Goal: Ask a question

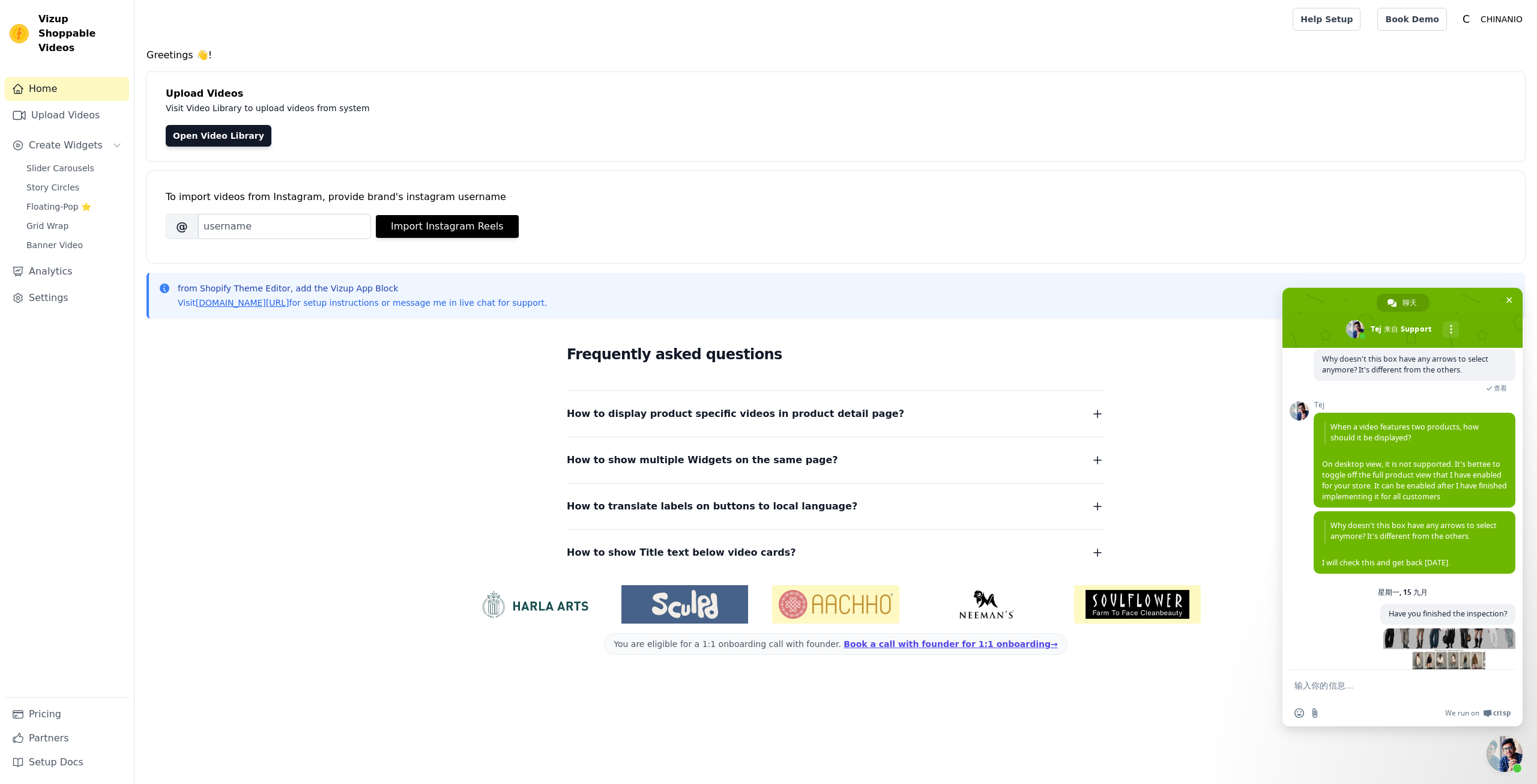
scroll to position [4284, 0]
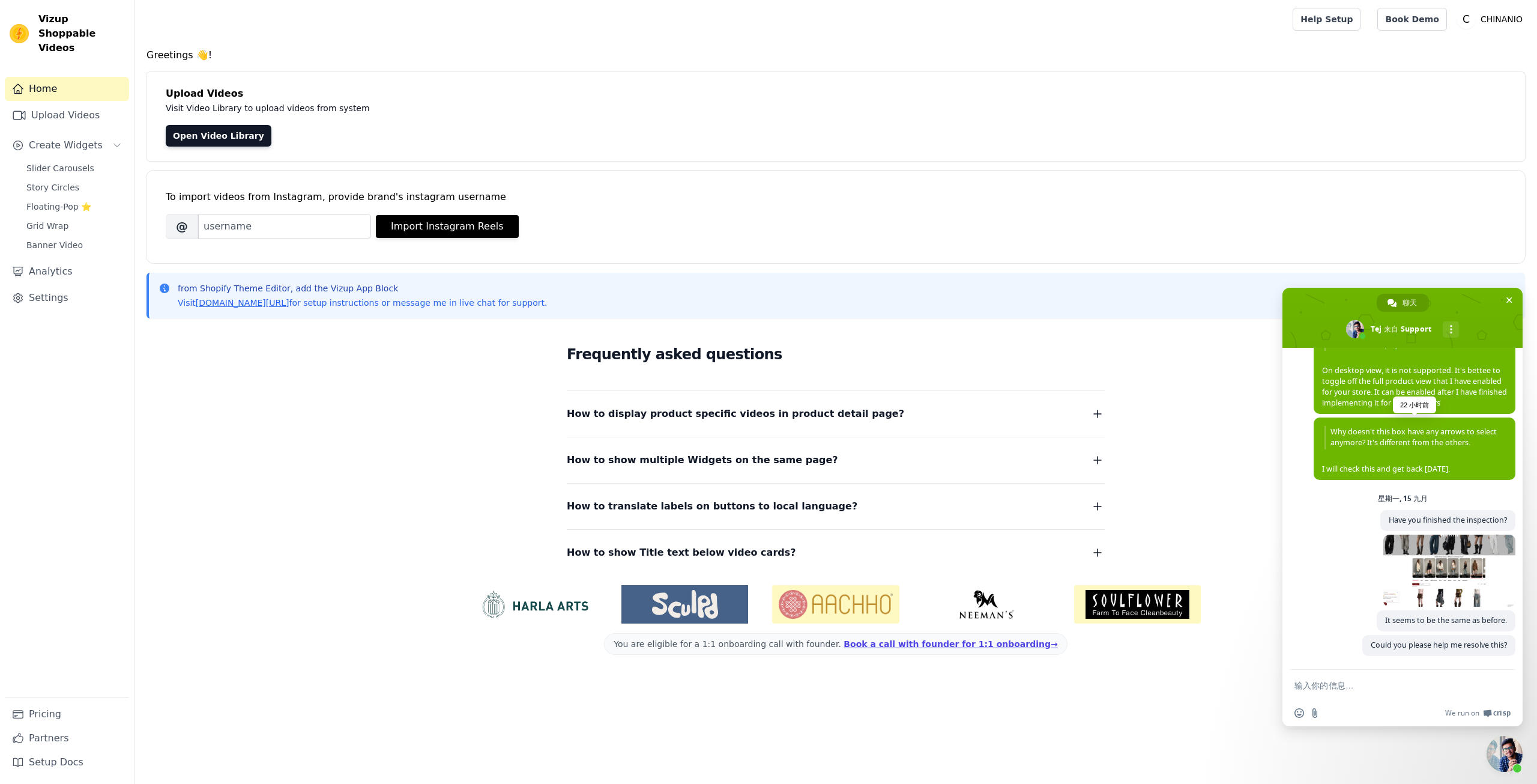
click at [1346, 470] on span "Why doesn't this box have any arrows to select anymore? It's different from the…" at bounding box center [1414, 449] width 185 height 48
copy span "I will check this and get back [DATE]."
click at [1320, 602] on div "5 小时前" at bounding box center [1414, 572] width 201 height 76
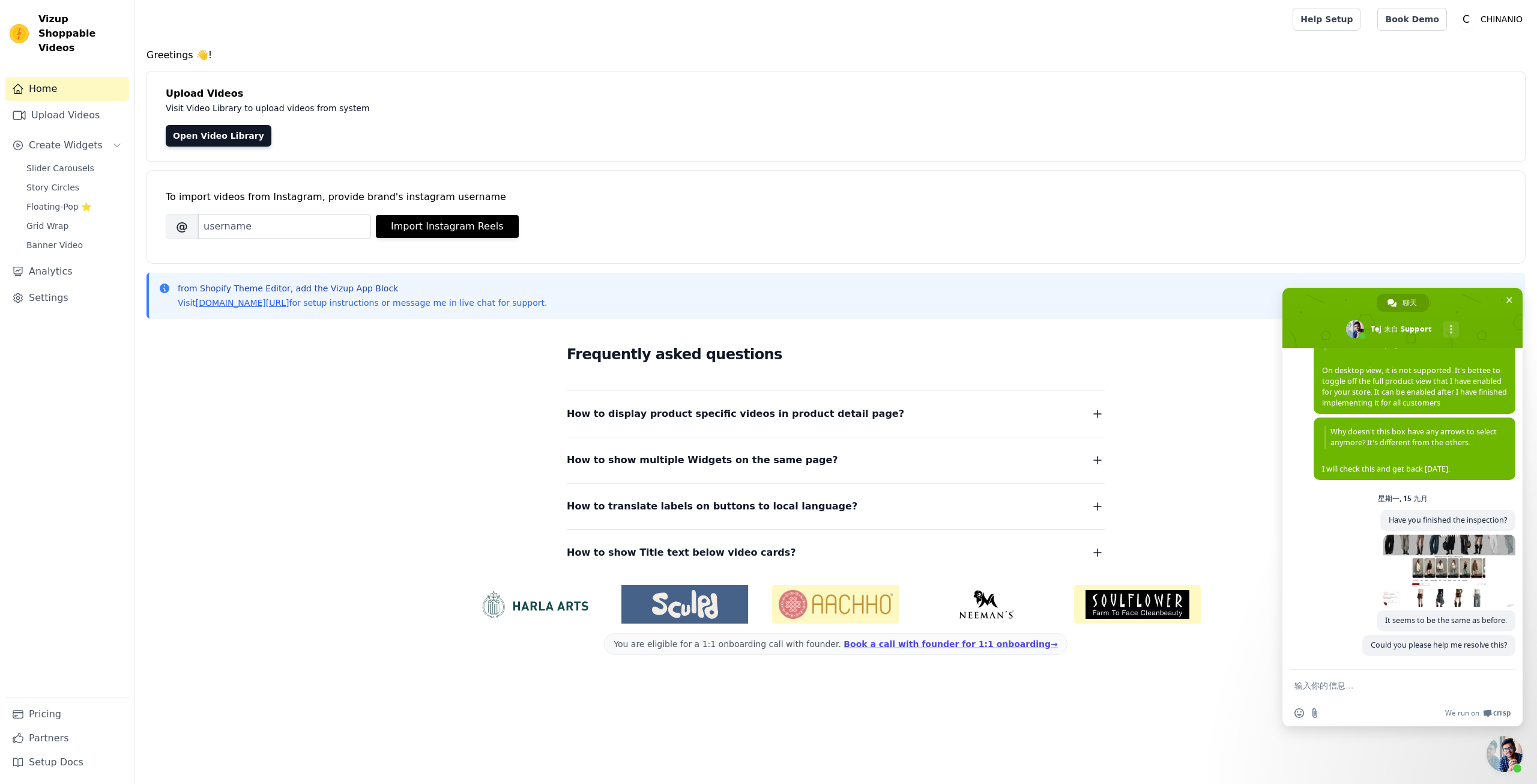
click at [1320, 602] on div "5 小时前" at bounding box center [1414, 572] width 201 height 76
click at [1458, 502] on div "星期一, 15 九月" at bounding box center [1403, 498] width 226 height 8
click at [1378, 376] on span "现在重新连接？" at bounding box center [1417, 376] width 190 height 12
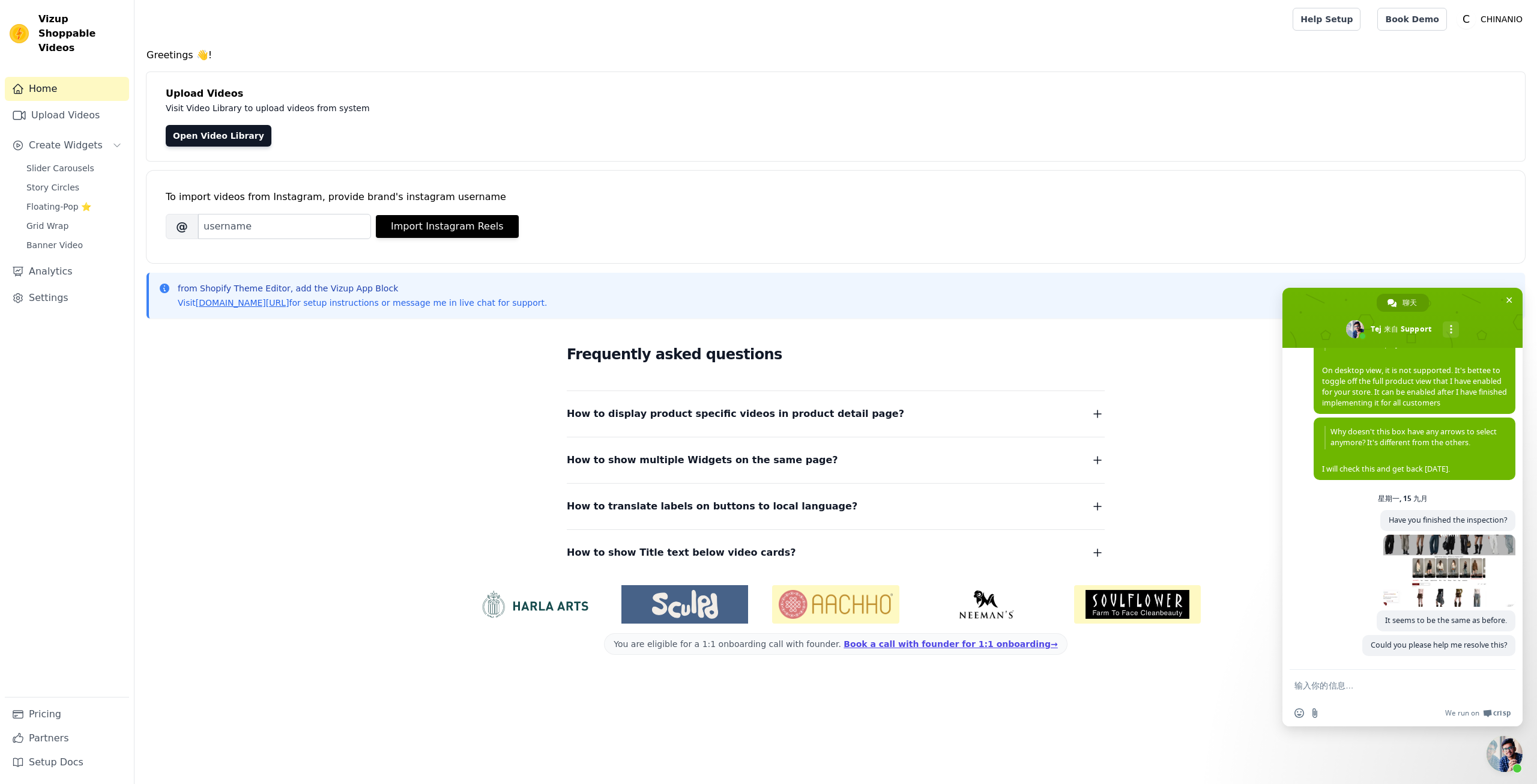
click at [1349, 371] on span "When a video features two products, how should it be displayed? On desktop view…" at bounding box center [1414, 368] width 185 height 81
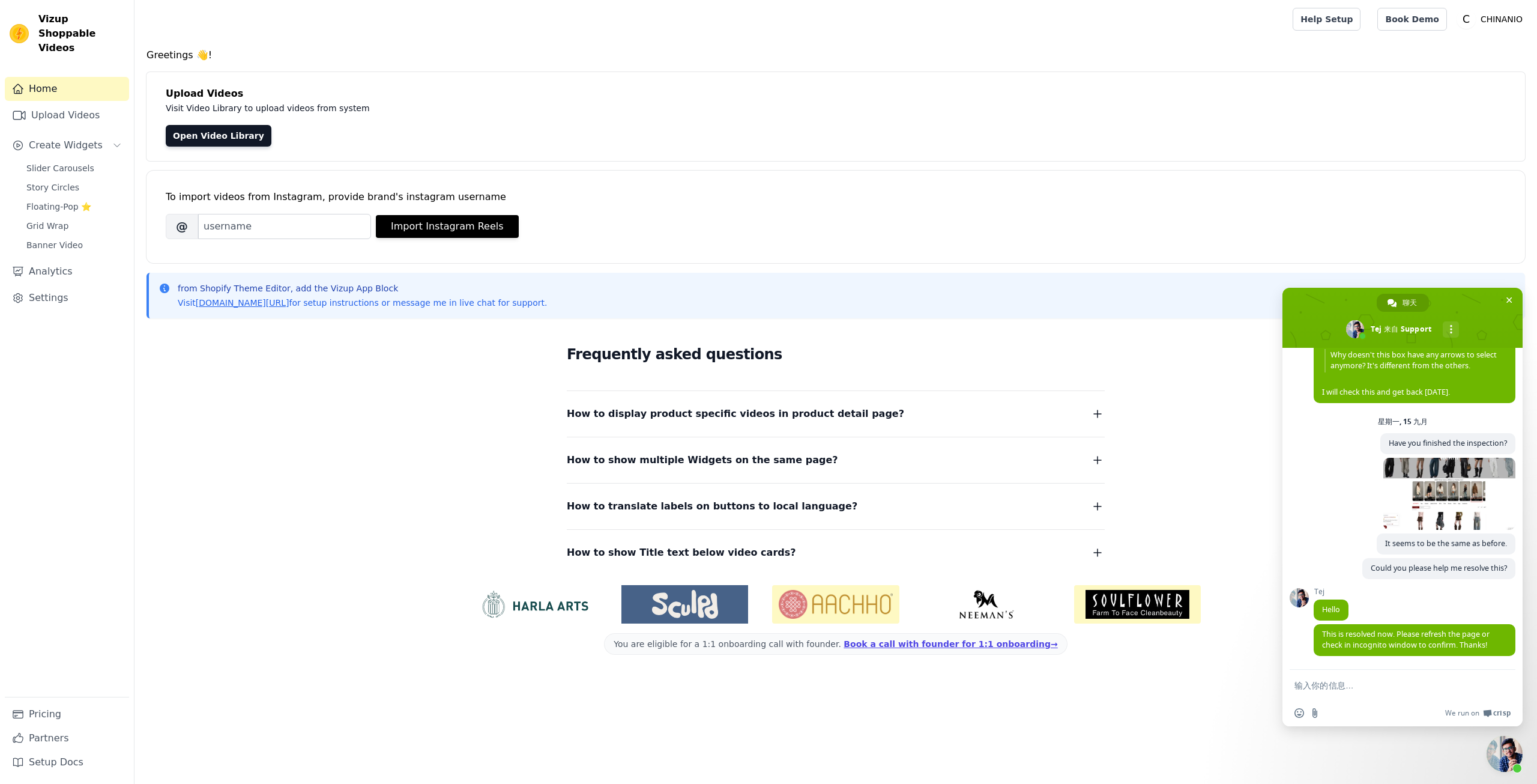
scroll to position [4362, 0]
click at [1371, 631] on span "This is resolved now. Please refresh the page or check in incognito window to c…" at bounding box center [1406, 639] width 168 height 21
copy span "This is resolved now. Please refresh the page or check in incognito window to c…"
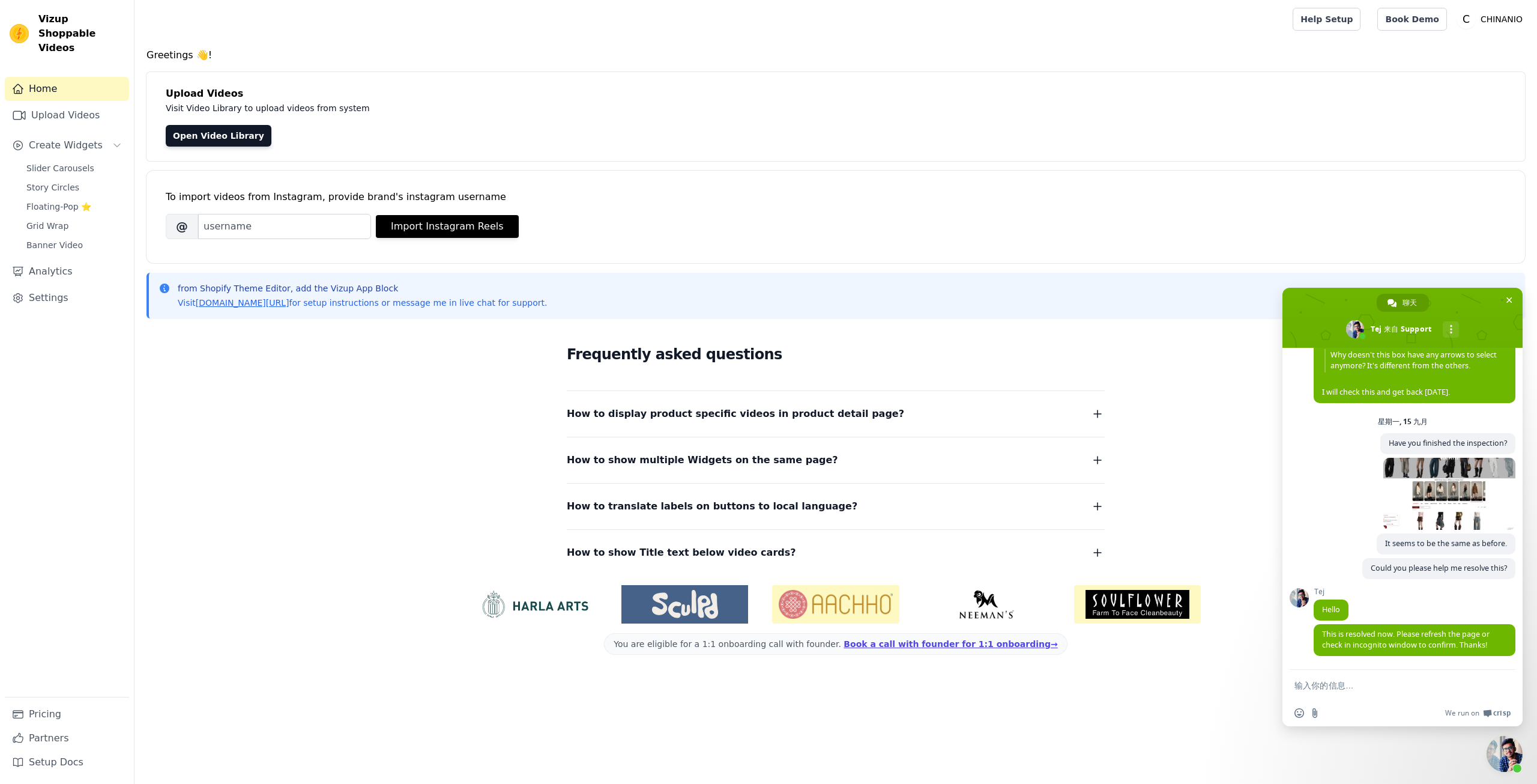
click at [1353, 685] on textarea "输入你的信息…" at bounding box center [1389, 685] width 190 height 11
click at [1331, 681] on textarea "输入你的信息…" at bounding box center [1389, 685] width 190 height 11
paste textarea "How can I improve my website's loading speed? I've noticed that my site loads e…"
type textarea "How can I improve my website's loading speed? I've noticed that my site loads e…"
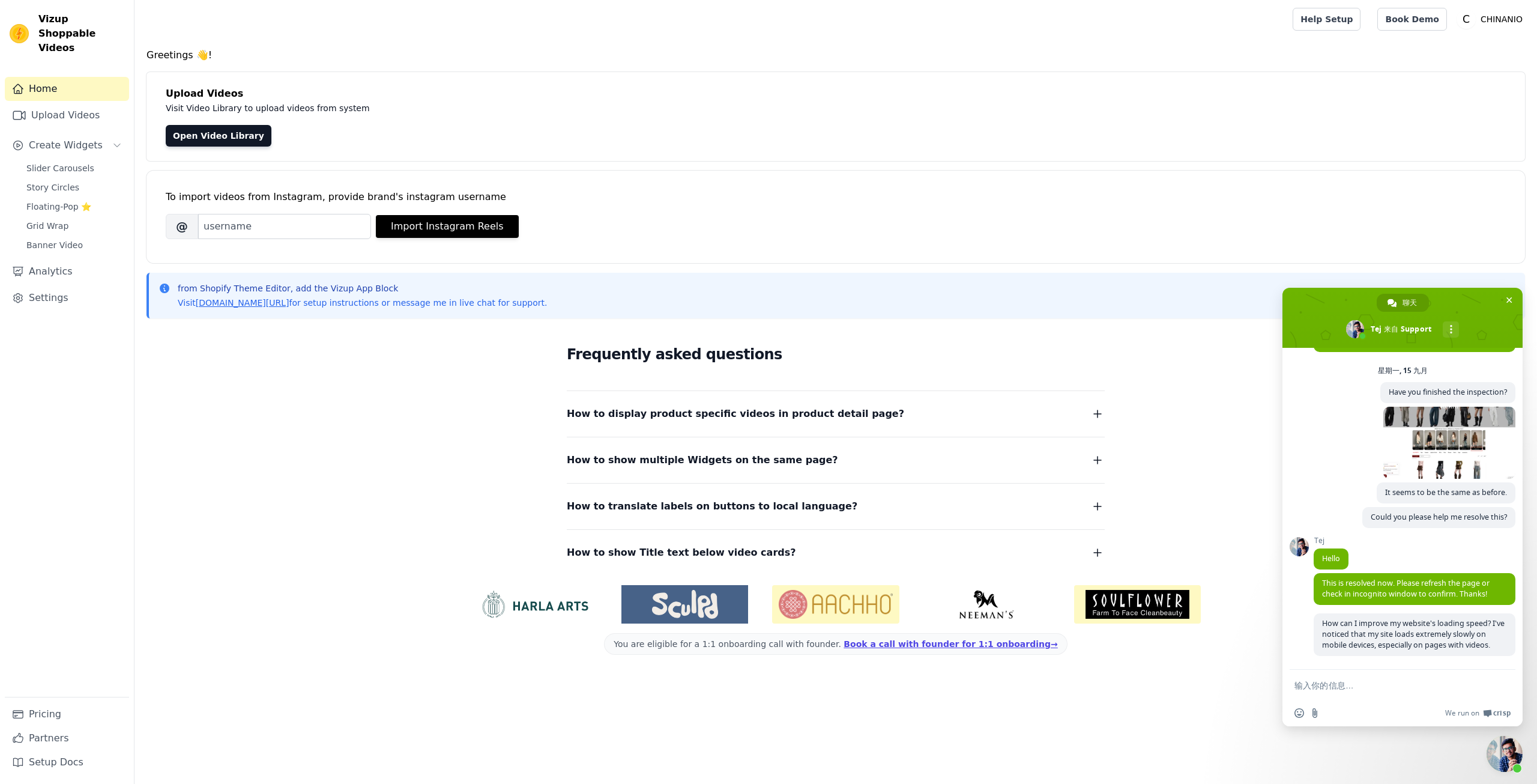
scroll to position [4424, 0]
click at [1413, 618] on span "How can I improve my website's loading speed? I've noticed that my site loads e…" at bounding box center [1413, 634] width 182 height 32
click at [1377, 594] on div "Tej This is resolved now. Please refresh the page or check in incognito window …" at bounding box center [1414, 593] width 201 height 40
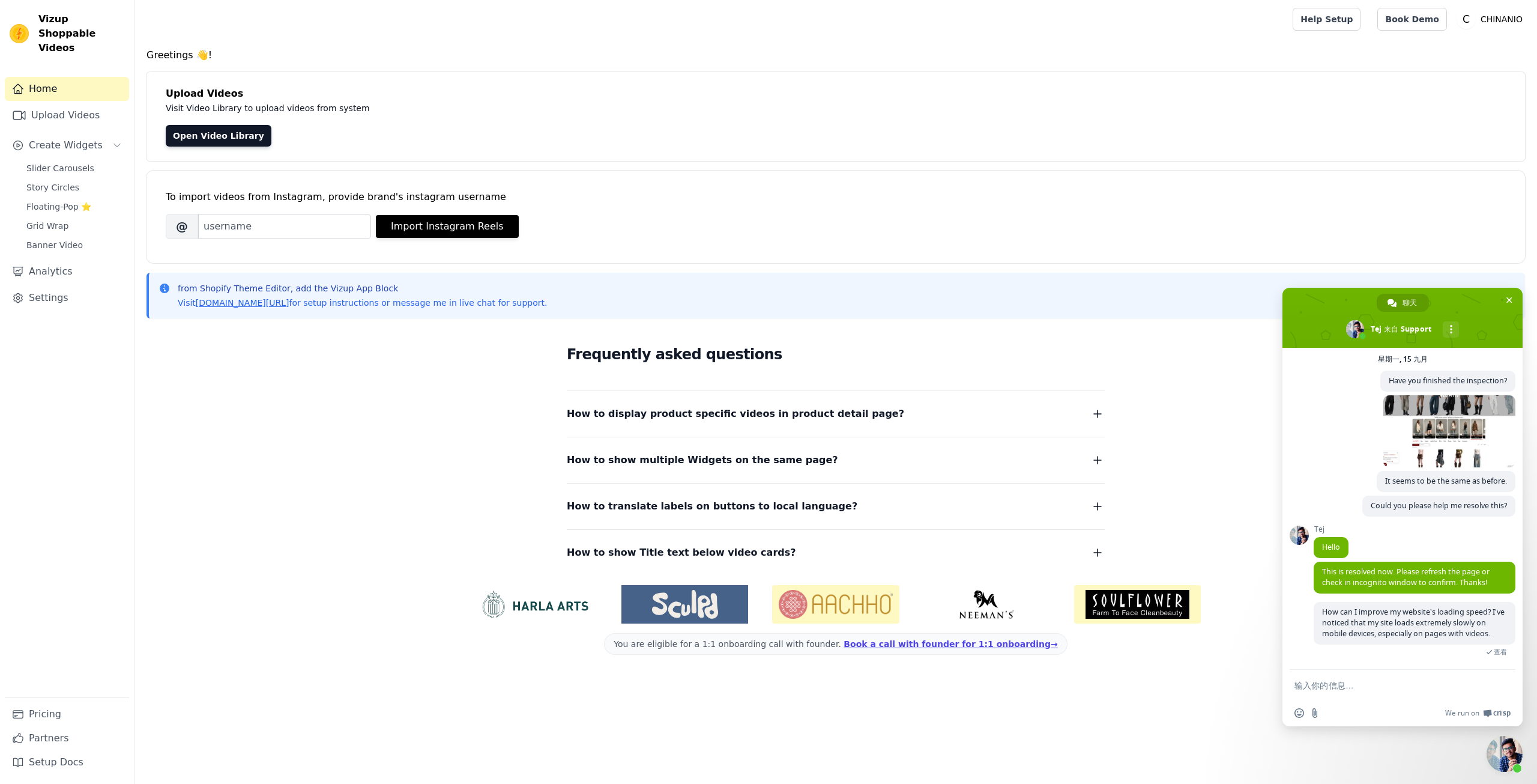
scroll to position [4412, 0]
click at [1334, 27] on link "Help Setup" at bounding box center [1326, 18] width 68 height 23
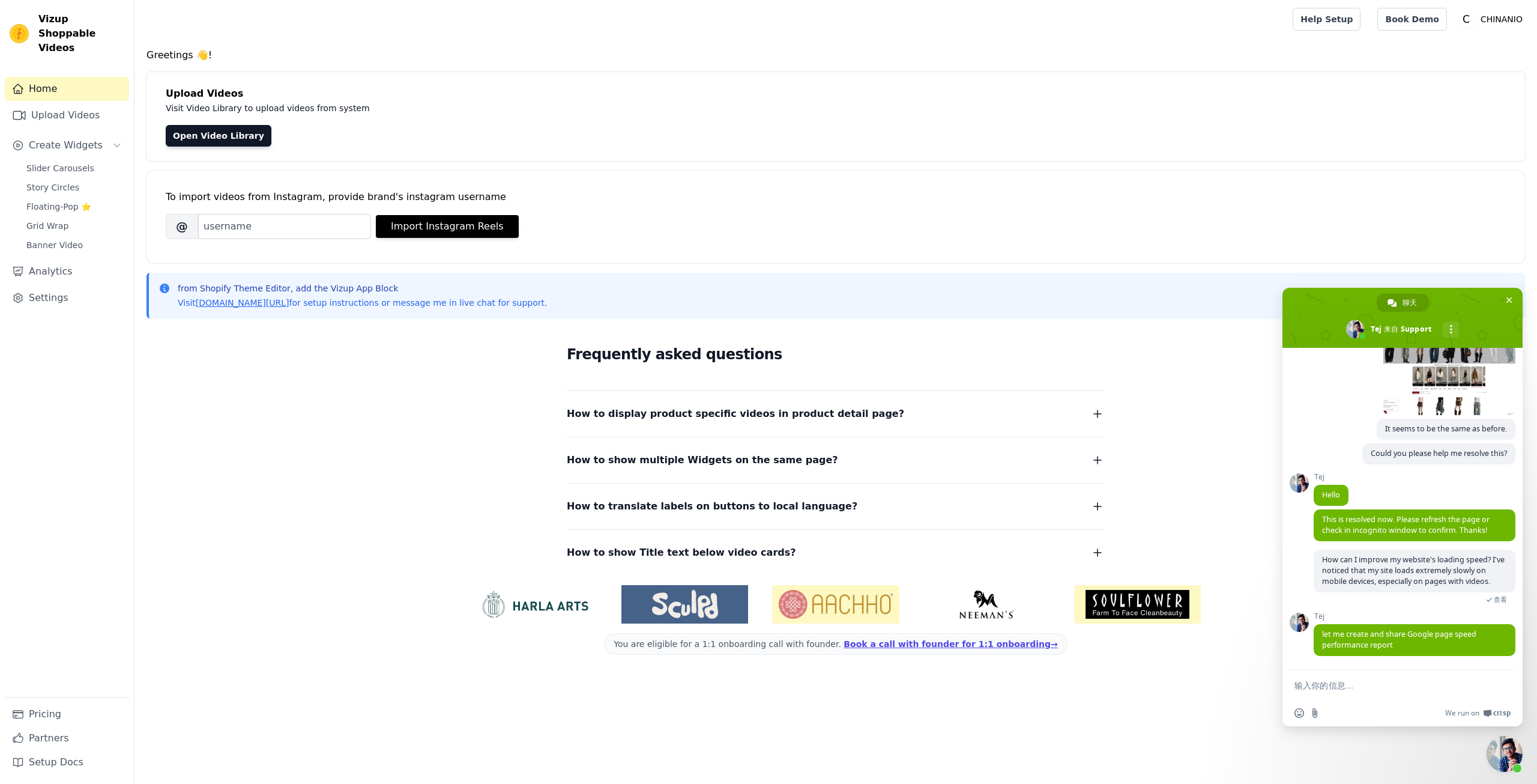
scroll to position [4476, 0]
click at [1346, 638] on span "let me create and share Google page speed performance report" at bounding box center [1399, 639] width 154 height 21
copy span "let me create and share Google page speed performance report"
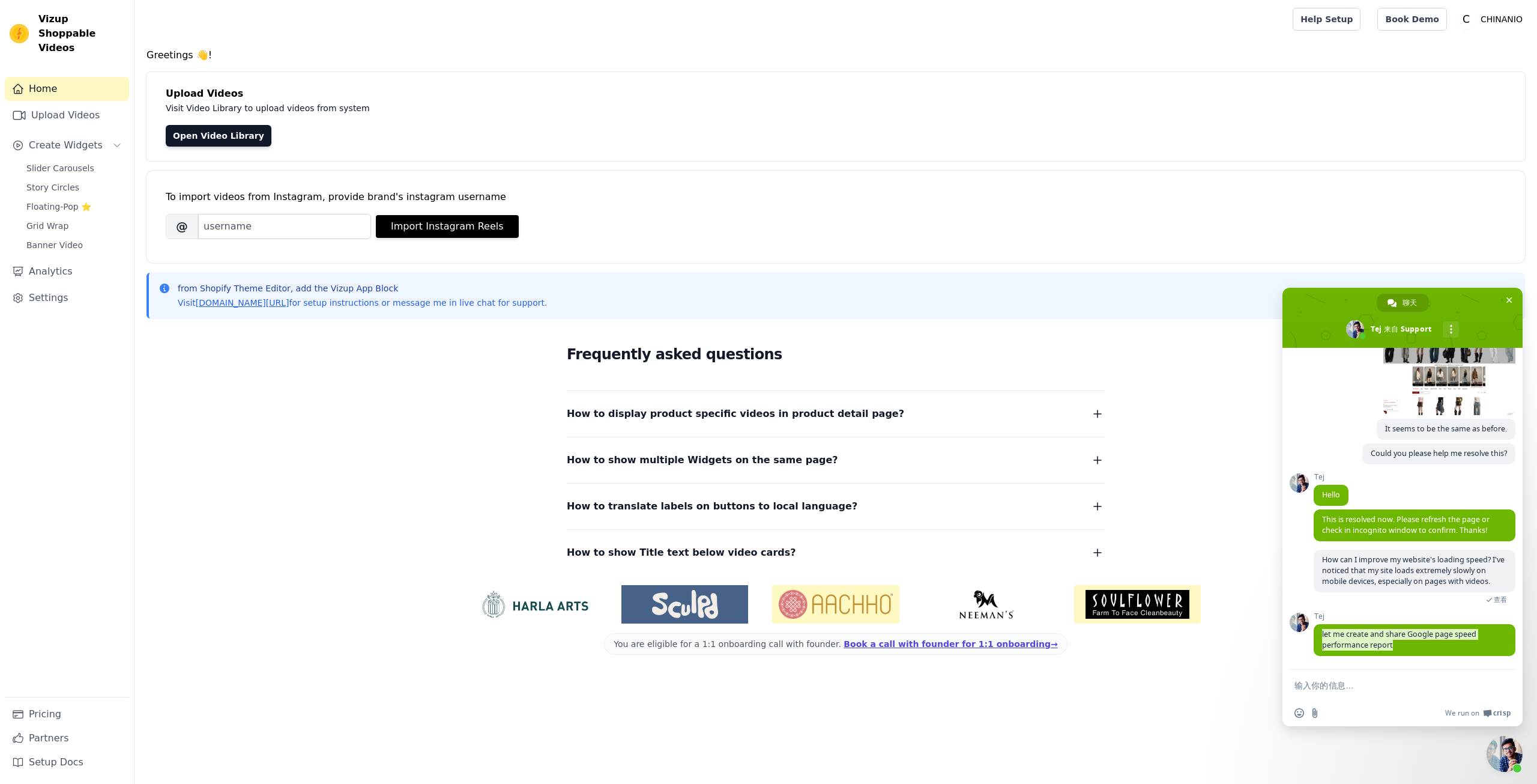
click at [1410, 617] on span "Tej" at bounding box center [1414, 616] width 201 height 8
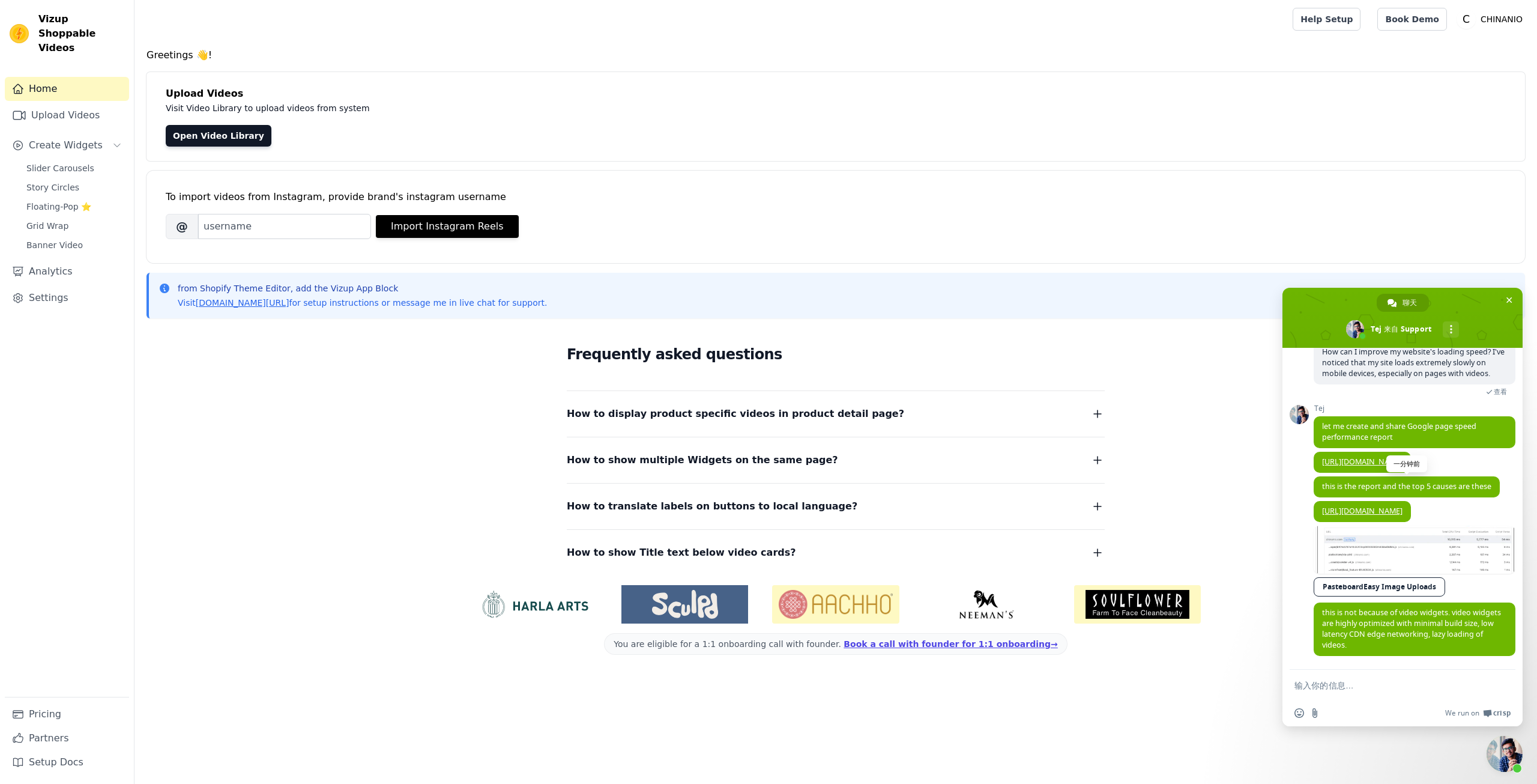
scroll to position [4705, 0]
click at [1351, 457] on link "[URL][DOMAIN_NAME]" at bounding box center [1362, 462] width 81 height 10
click at [1341, 480] on span "this is the report and the top 5 causes are these" at bounding box center [1407, 486] width 186 height 21
click at [1339, 488] on span "this is the report and the top 5 causes are these" at bounding box center [1407, 486] width 170 height 10
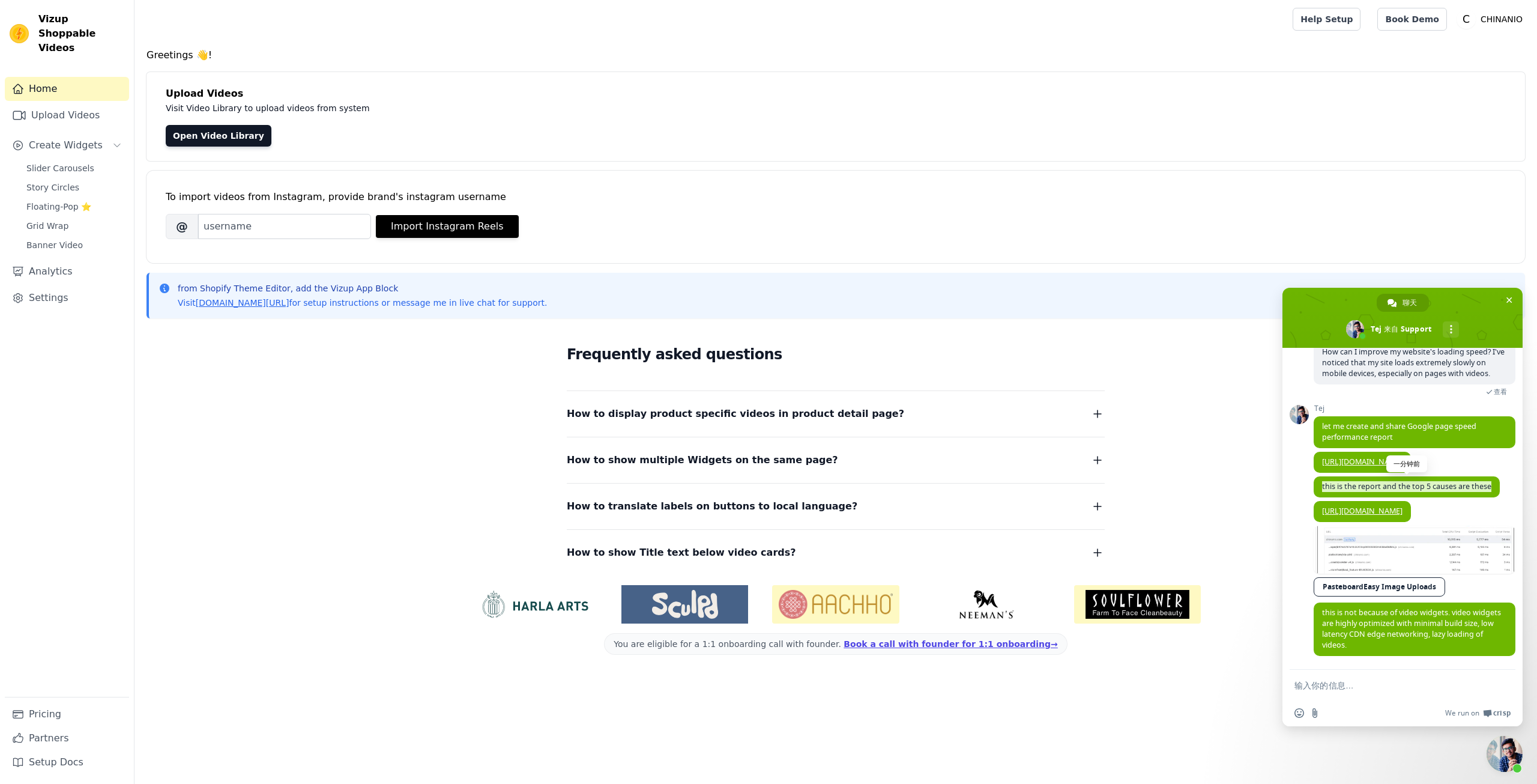
click at [1339, 488] on span "this is the report and the top 5 causes are these" at bounding box center [1407, 486] width 170 height 10
copy span "this is the report and the top 5 causes are these"
click at [1396, 562] on link at bounding box center [1414, 549] width 201 height 48
click at [1364, 618] on span "this is not because of video widgets. video widgets are highly optimized with m…" at bounding box center [1411, 628] width 179 height 43
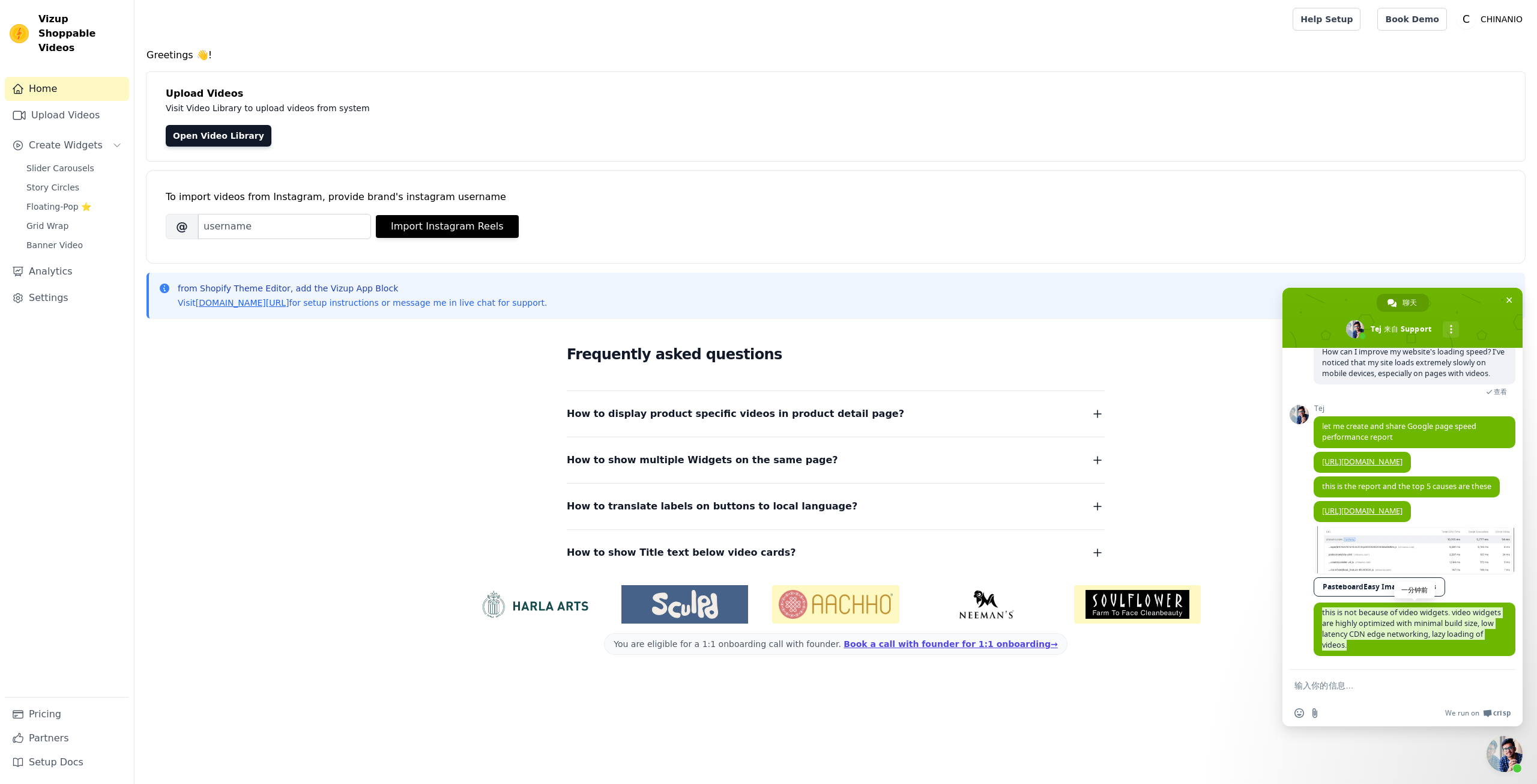
click at [1364, 618] on span "this is not because of video widgets. video widgets are highly optimized with m…" at bounding box center [1411, 628] width 179 height 43
copy span "this is not because of video widgets. video widgets are highly optimized with m…"
click at [1318, 698] on form at bounding box center [1389, 686] width 190 height 33
click at [1332, 684] on textarea "输入你的信息…" at bounding box center [1389, 685] width 190 height 11
paste textarea "So what's causing my page to load so slowly?"
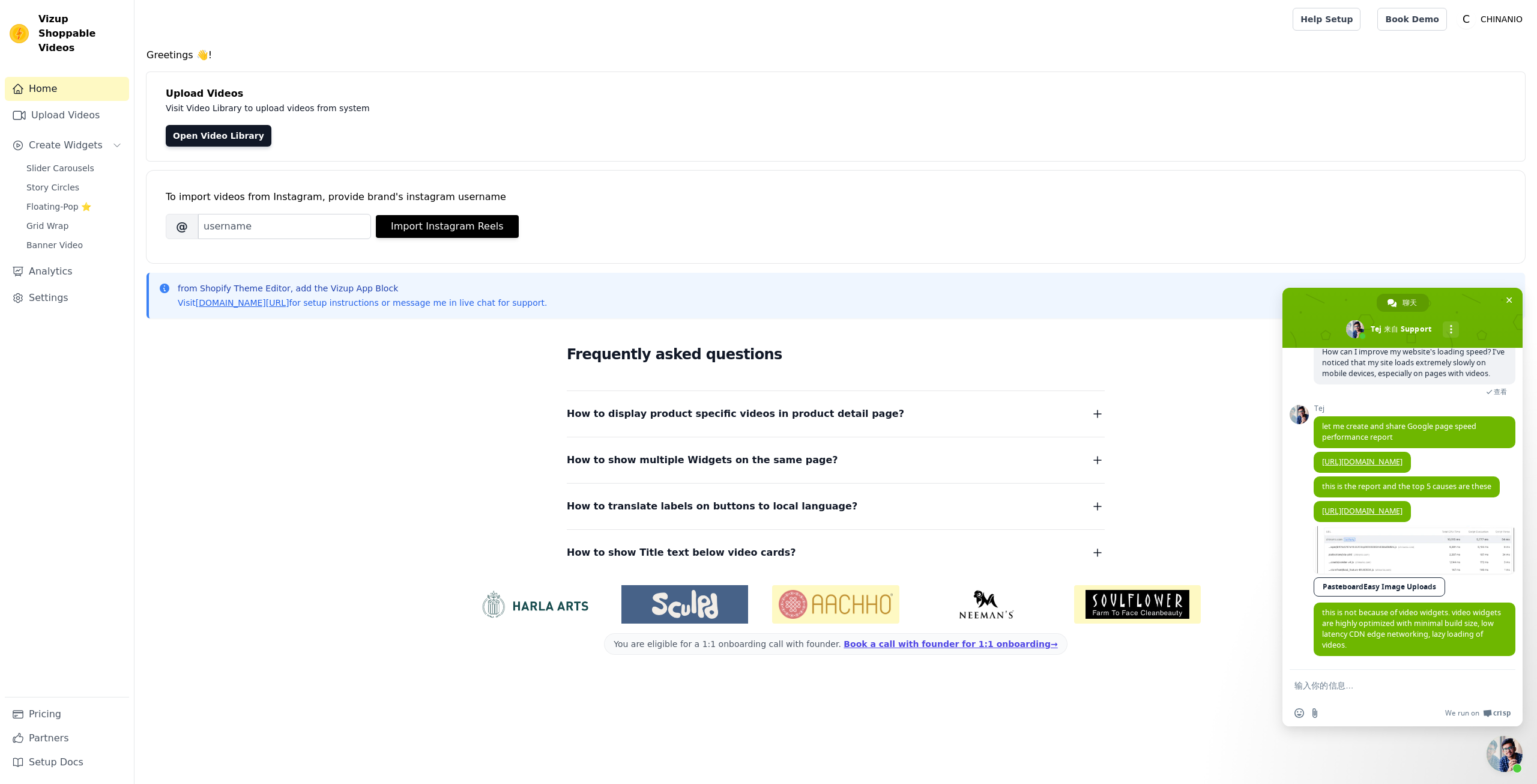
type textarea "So what's causing my page to load so slowly?"
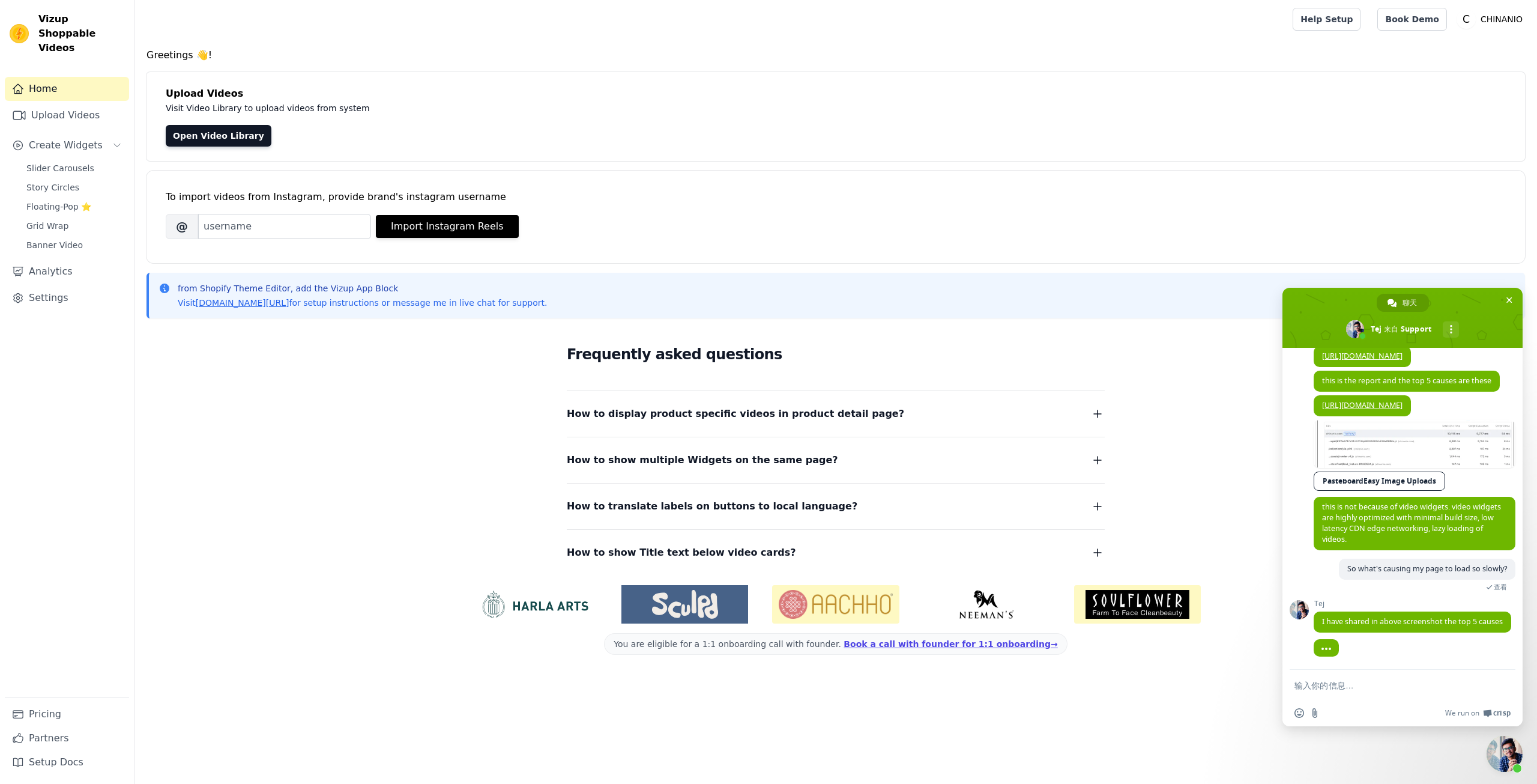
scroll to position [4786, 0]
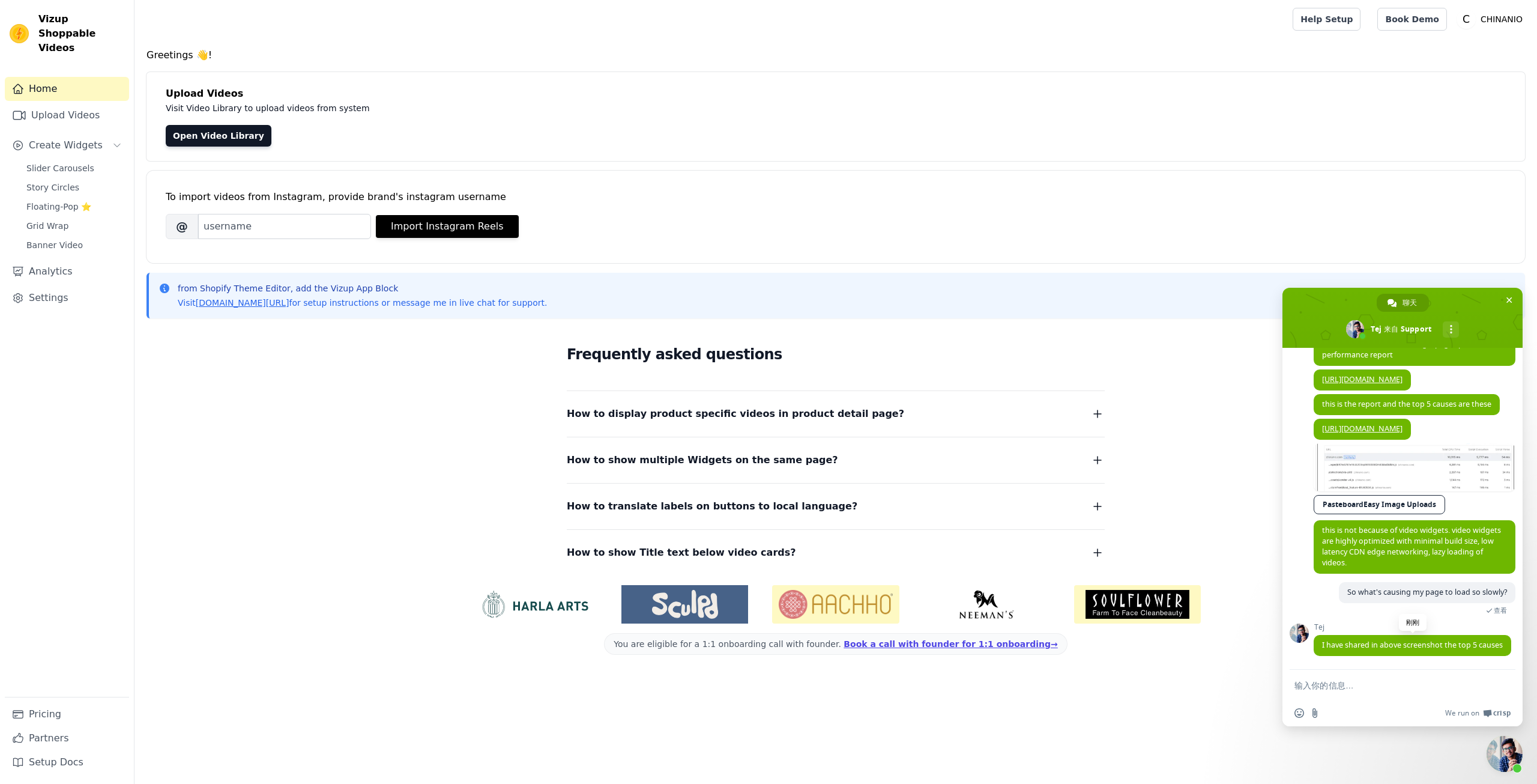
click at [1396, 640] on span "I have shared in above screenshot the top 5 causes" at bounding box center [1412, 645] width 180 height 10
copy span "I have shared in above screenshot the top 5 causes"
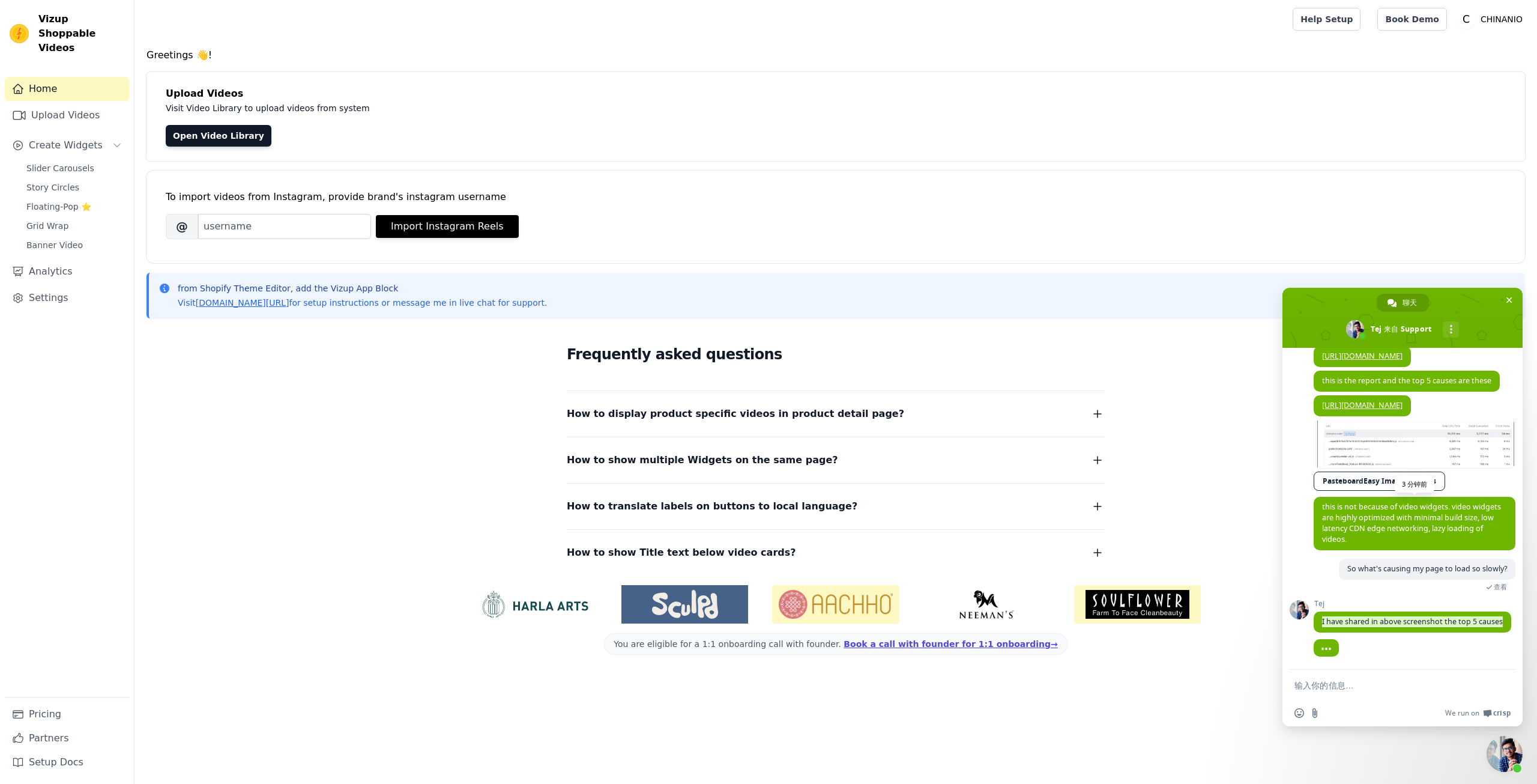
scroll to position [4810, 0]
drag, startPoint x: 1370, startPoint y: 434, endPoint x: 1333, endPoint y: 435, distance: 37.0
click at [1333, 435] on link at bounding box center [1414, 443] width 201 height 48
click at [1389, 472] on link "PasteboardEasy Image Uploads" at bounding box center [1379, 481] width 132 height 19
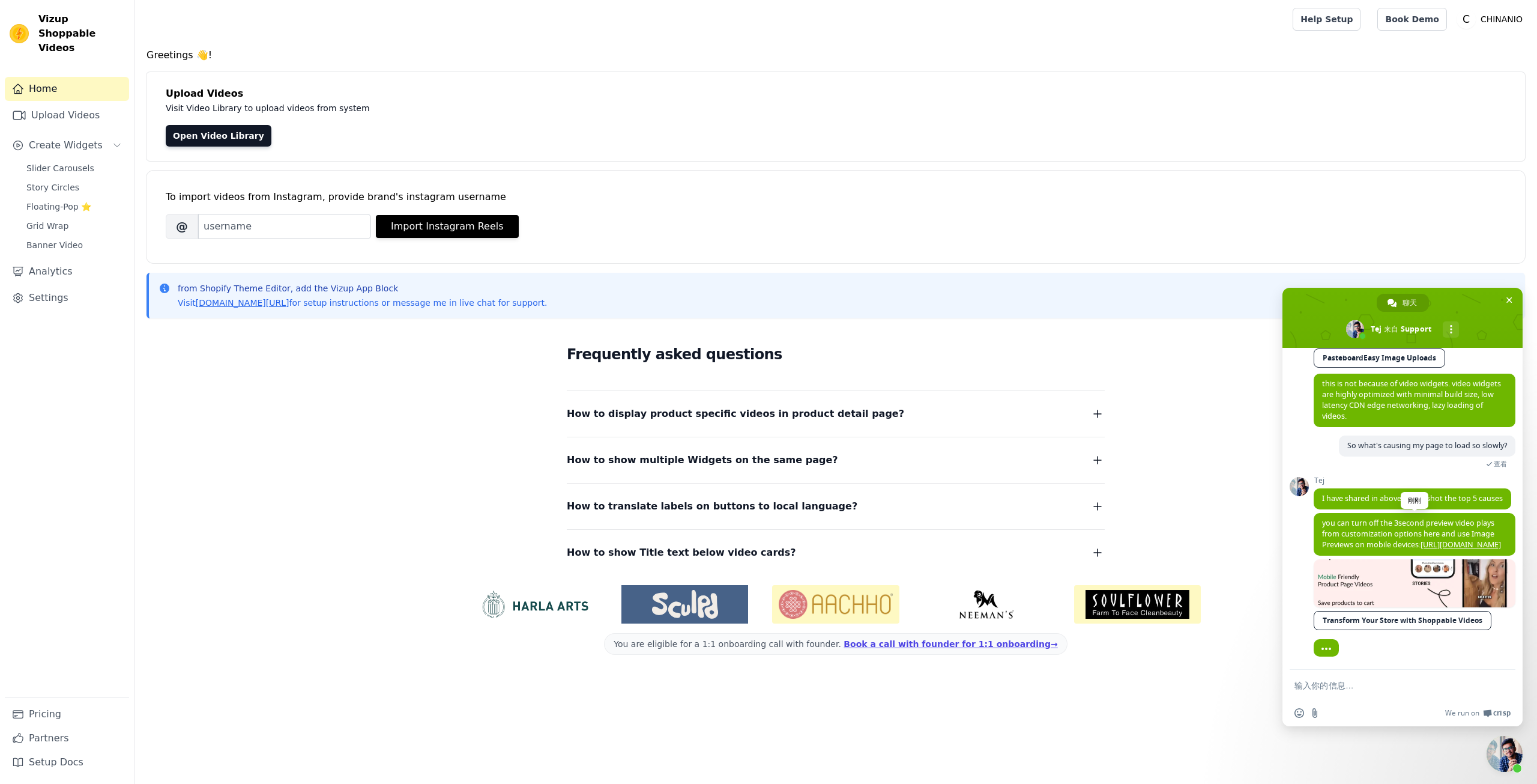
scroll to position [4944, 0]
click at [1367, 518] on span "you can turn off the 3second preview video plays from customization options her…" at bounding box center [1411, 534] width 179 height 32
copy span "you can turn off the 3second preview video plays from customization options her…"
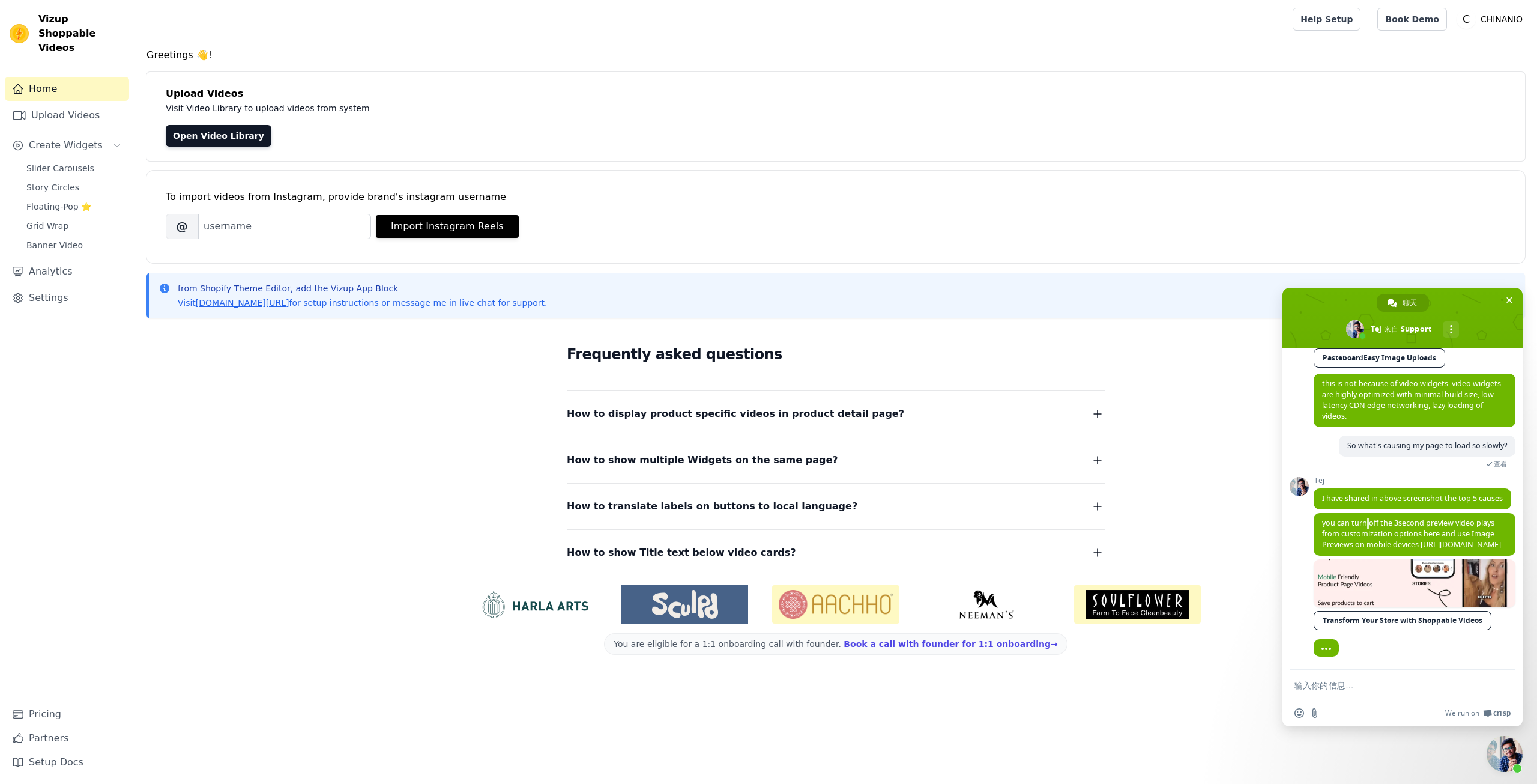
drag, startPoint x: 1409, startPoint y: 633, endPoint x: 1409, endPoint y: 626, distance: 7.0
click at [1409, 633] on div "Tej you can turn off the 3second preview video plays from customization options…" at bounding box center [1414, 579] width 201 height 133
click at [1379, 538] on span "you can turn off the 3second preview video plays from customization options her…" at bounding box center [1411, 534] width 179 height 32
click at [1421, 546] on link "[URL][DOMAIN_NAME]" at bounding box center [1461, 544] width 81 height 10
drag, startPoint x: 1351, startPoint y: 697, endPoint x: 1348, endPoint y: 689, distance: 8.5
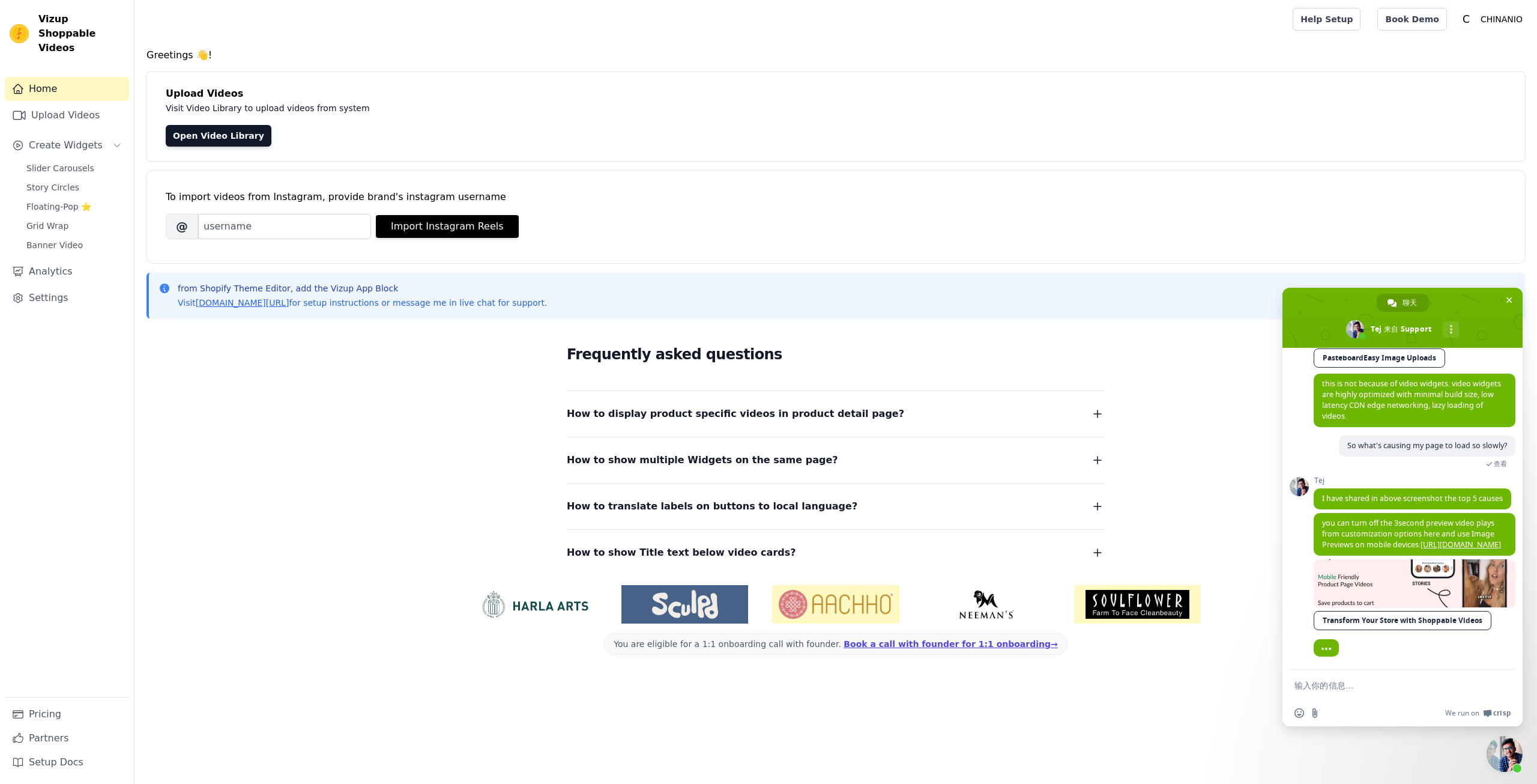
click at [1351, 698] on form at bounding box center [1389, 686] width 190 height 33
click at [1348, 689] on textarea "输入你的信息…" at bounding box center [1389, 685] width 190 height 11
paste textarea "you can turn off the 3second preview video plays from customization options her…"
type textarea "you can turn off the 3second preview video plays from customization options her…"
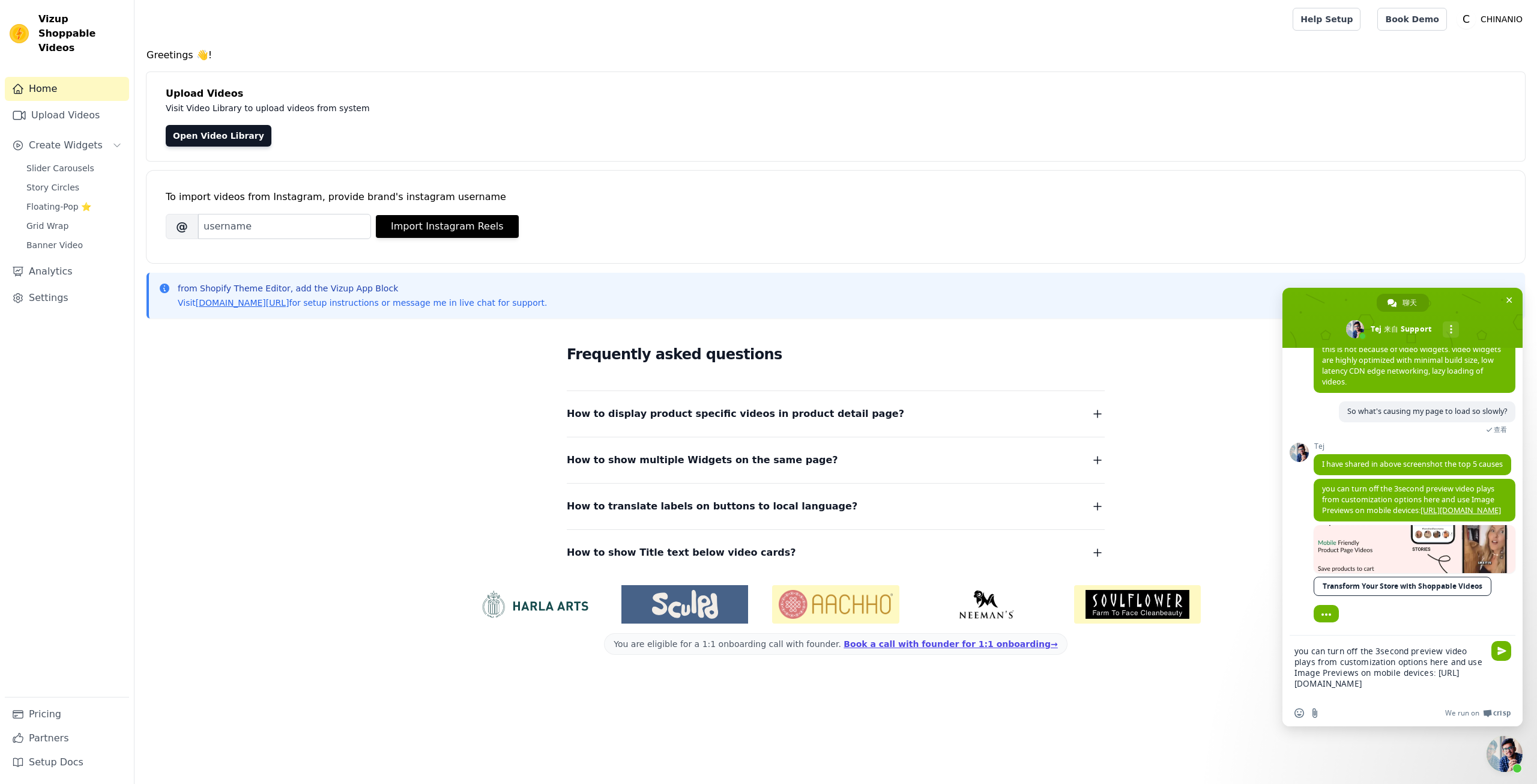
drag, startPoint x: 1403, startPoint y: 699, endPoint x: 1273, endPoint y: 642, distance: 141.9
click at [1273, 642] on body "Vizup Shoppable Videos Home Upload Videos Create Widgets Slider Carousels Story…" at bounding box center [768, 337] width 1537 height 674
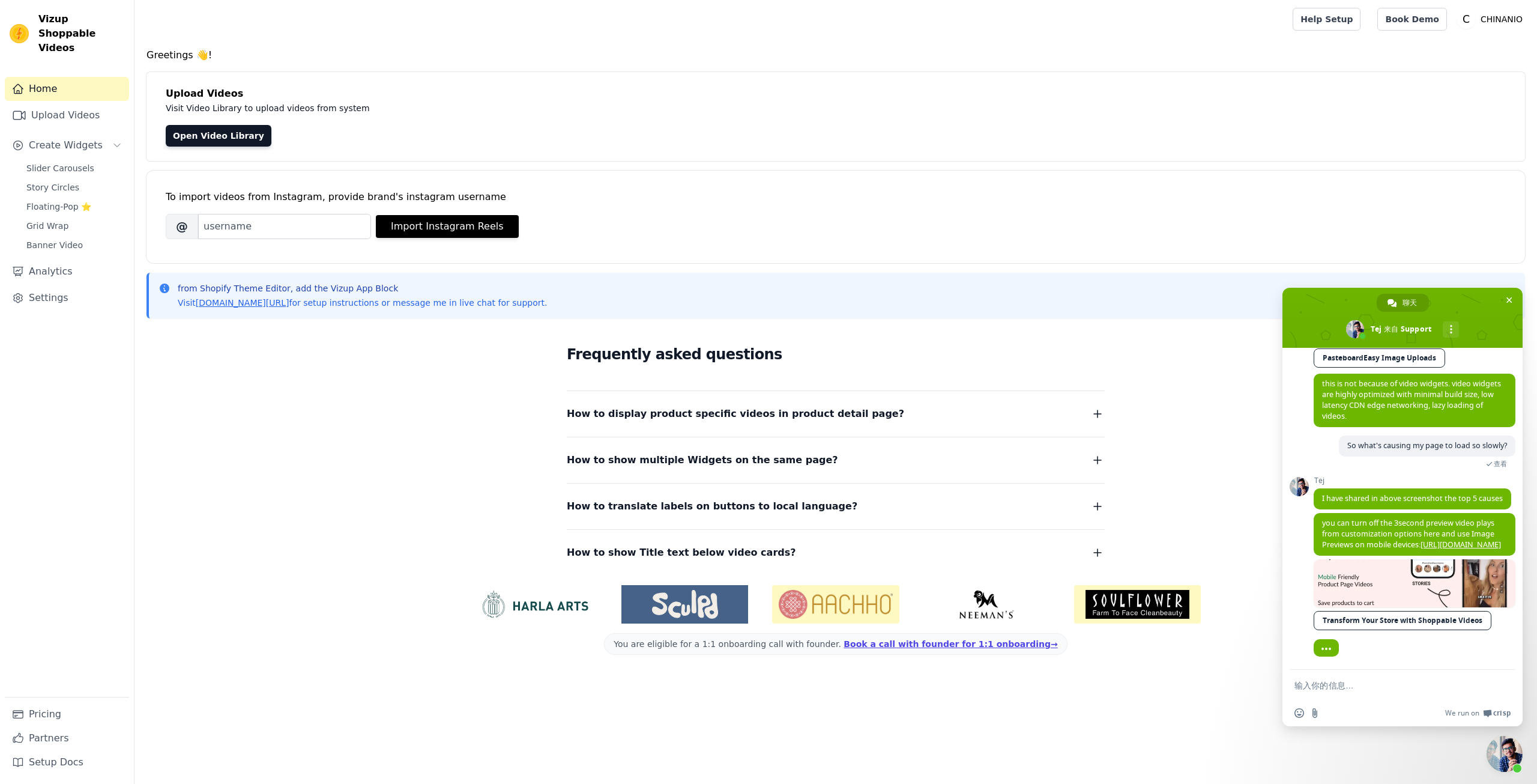
click at [1348, 686] on textarea "输入你的信息…" at bounding box center [1389, 685] width 190 height 11
paste textarea "I see that the first reason you shared with me seems to be that the website slo…"
type textarea "I see that the first reason you shared with me seems to be that the website slo…"
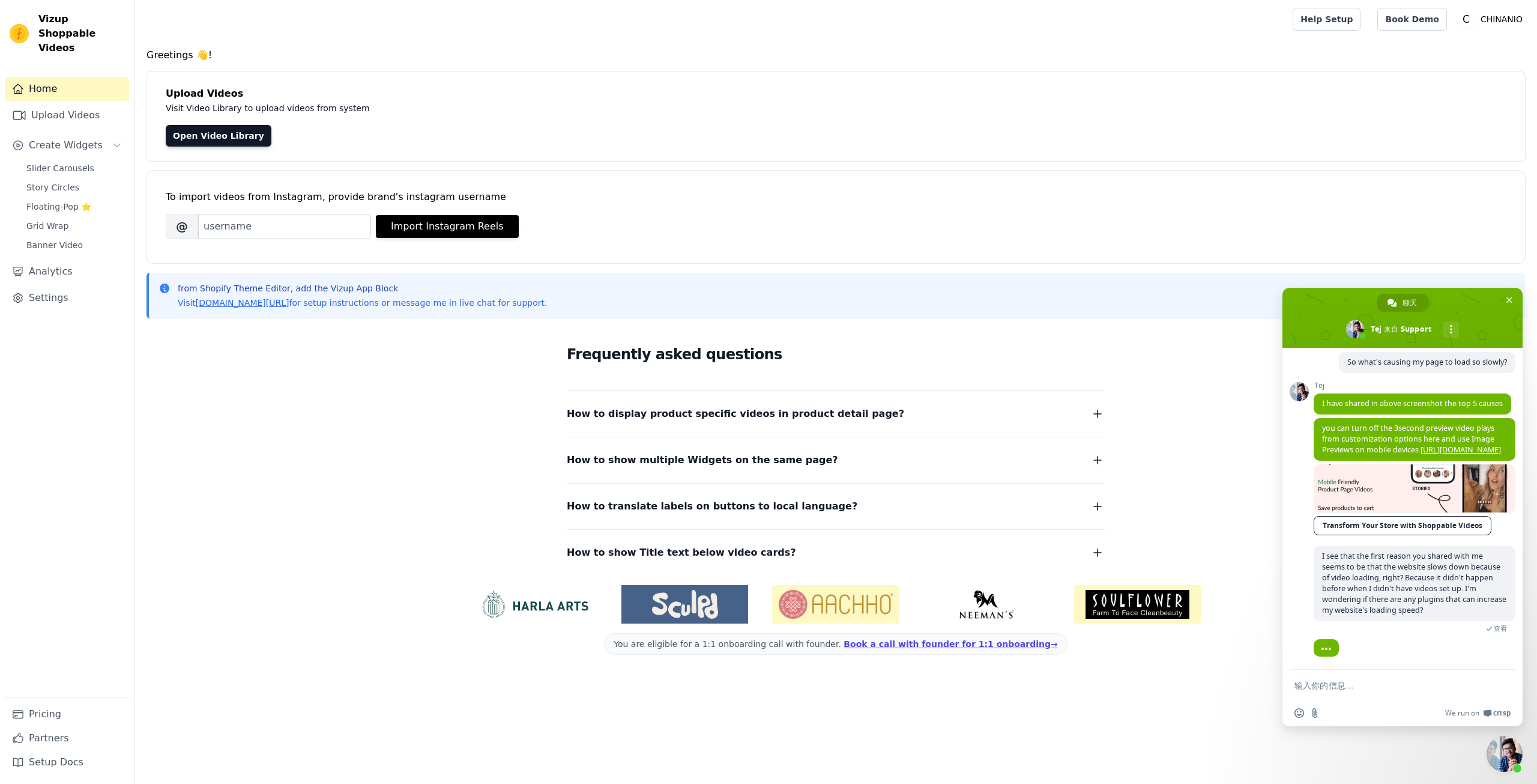
scroll to position [5027, 0]
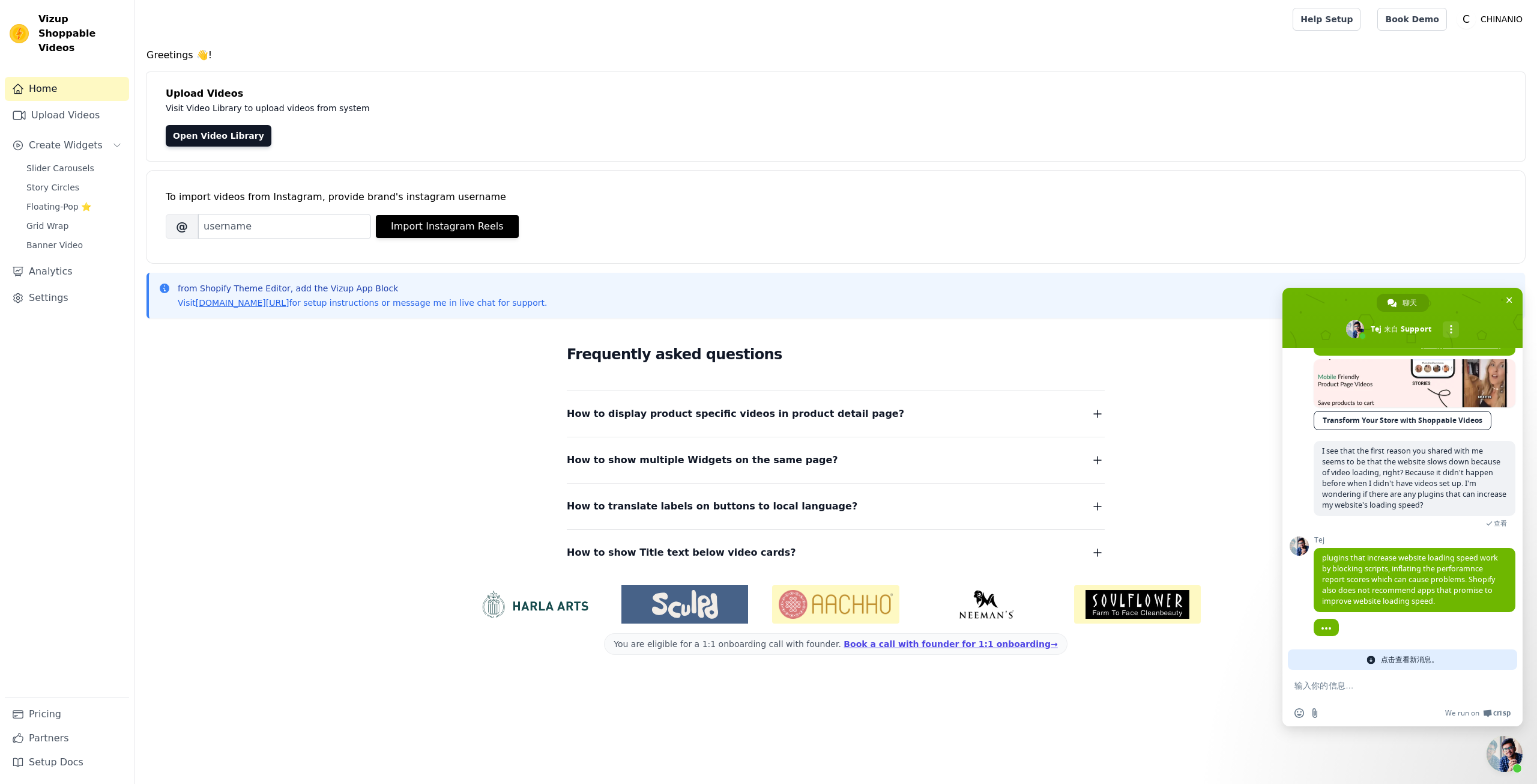
click at [1425, 656] on span "点击查看新消息。" at bounding box center [1409, 659] width 58 height 20
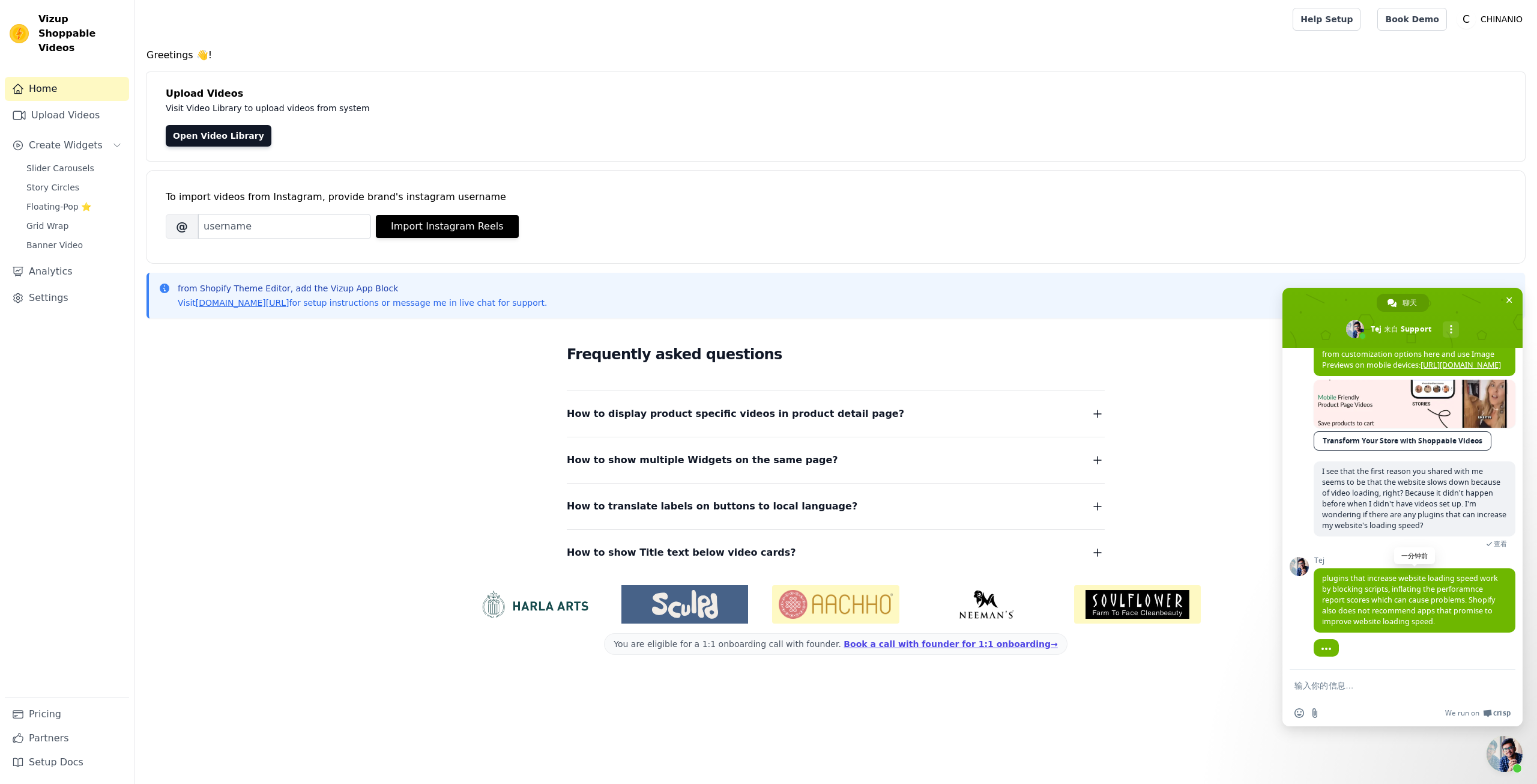
scroll to position [5112, 0]
click at [1404, 610] on span "plugins that increase website loading speed work by blocking scripts, inflating…" at bounding box center [1410, 599] width 176 height 54
copy span "plugins that increase website loading speed work by blocking scripts, inflating…"
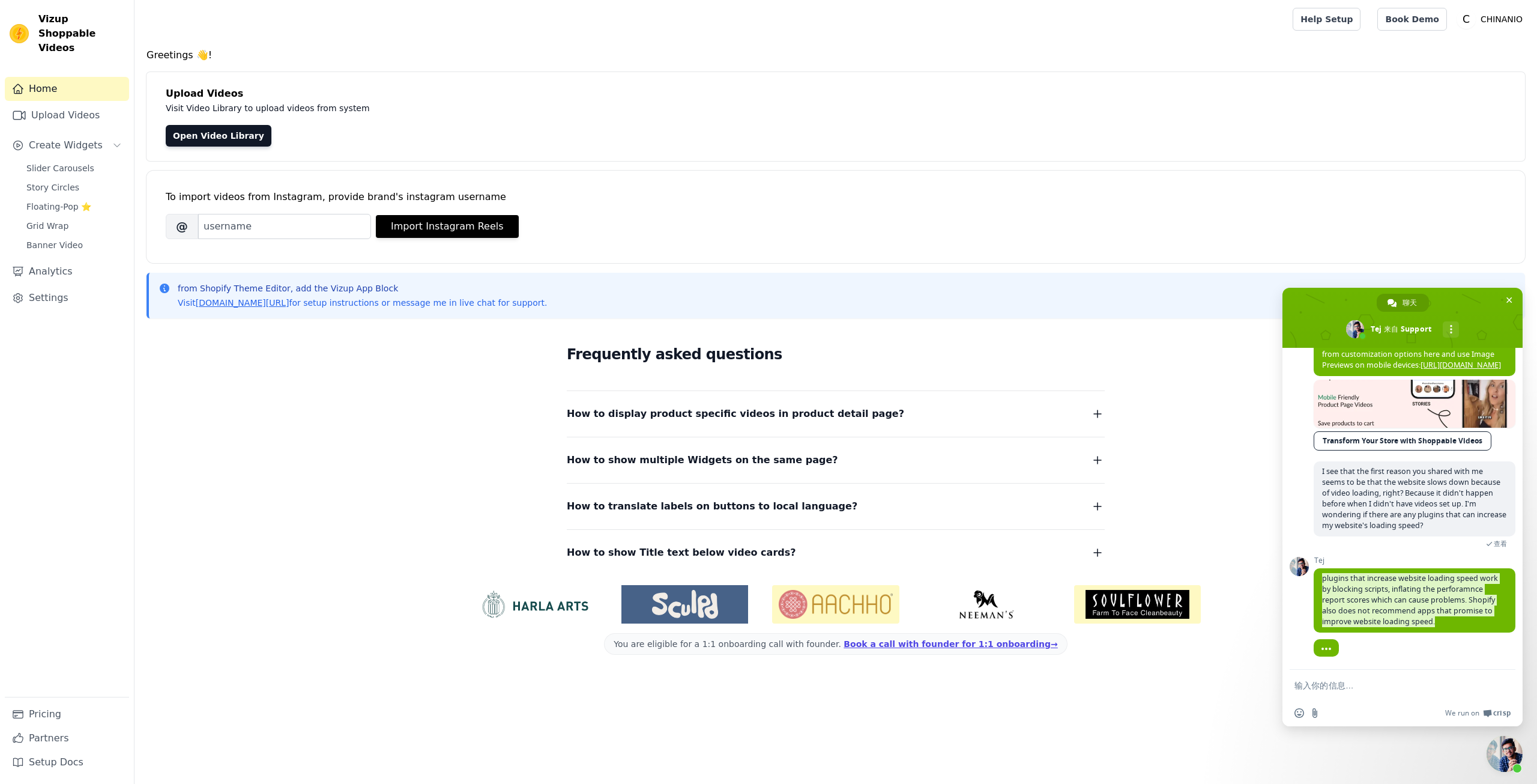
scroll to position [4992, 0]
click at [1360, 370] on span "you can turn off the 3second preview video plays from customization options her…" at bounding box center [1411, 354] width 179 height 32
copy span "you can turn off the 3second preview video plays from customization options her…"
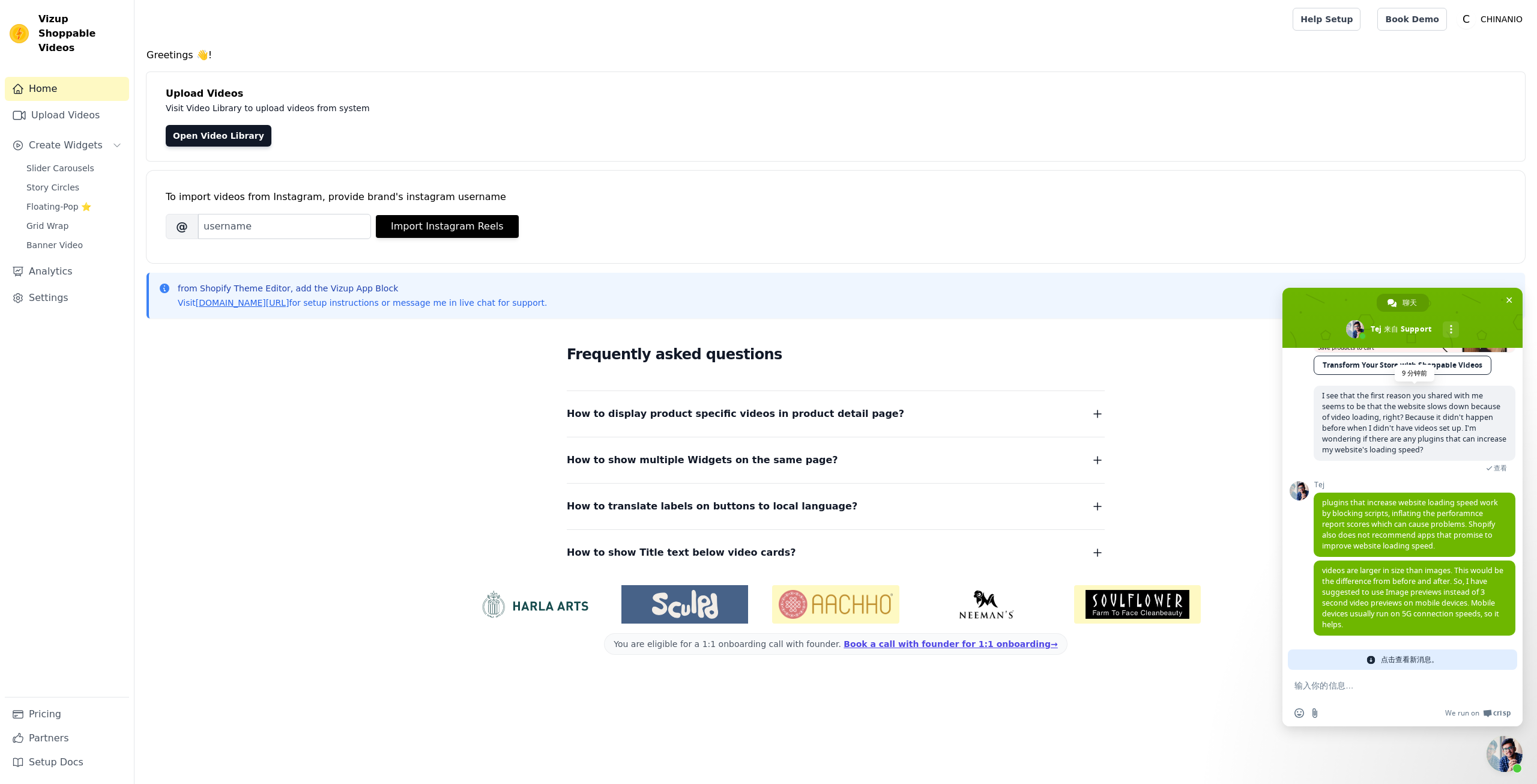
scroll to position [5187, 0]
click at [1354, 582] on span "videos are larger in size than images. This would be the difference from before…" at bounding box center [1413, 597] width 181 height 65
click at [1354, 582] on span "videos are larger in size than images. This would be the difference from before…" at bounding box center [1414, 597] width 201 height 75
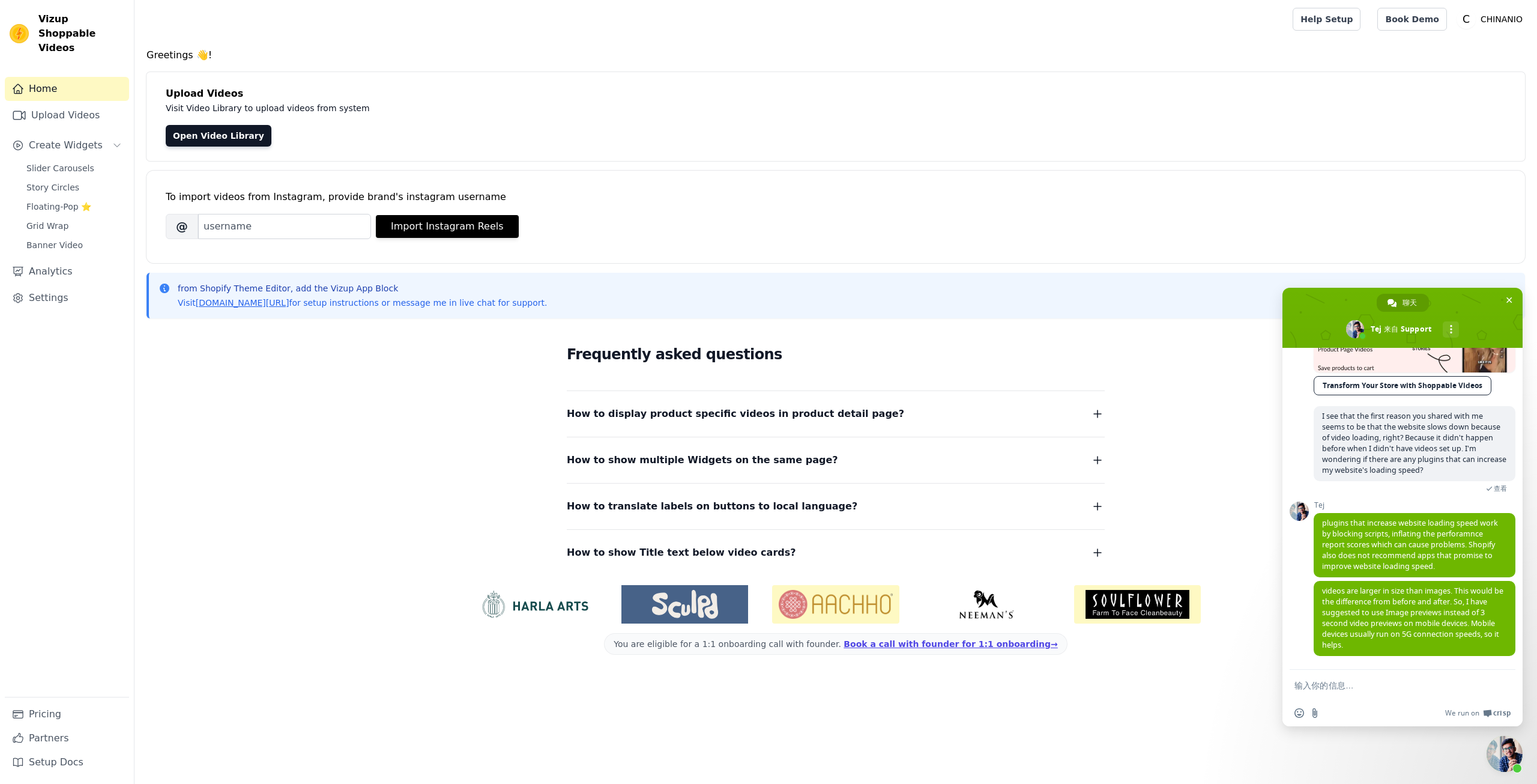
scroll to position [5167, 0]
click at [1339, 584] on span "videos are larger in size than images. This would be the difference from before…" at bounding box center [1414, 618] width 201 height 75
copy span "videos are larger in size than images. This would be the difference from before…"
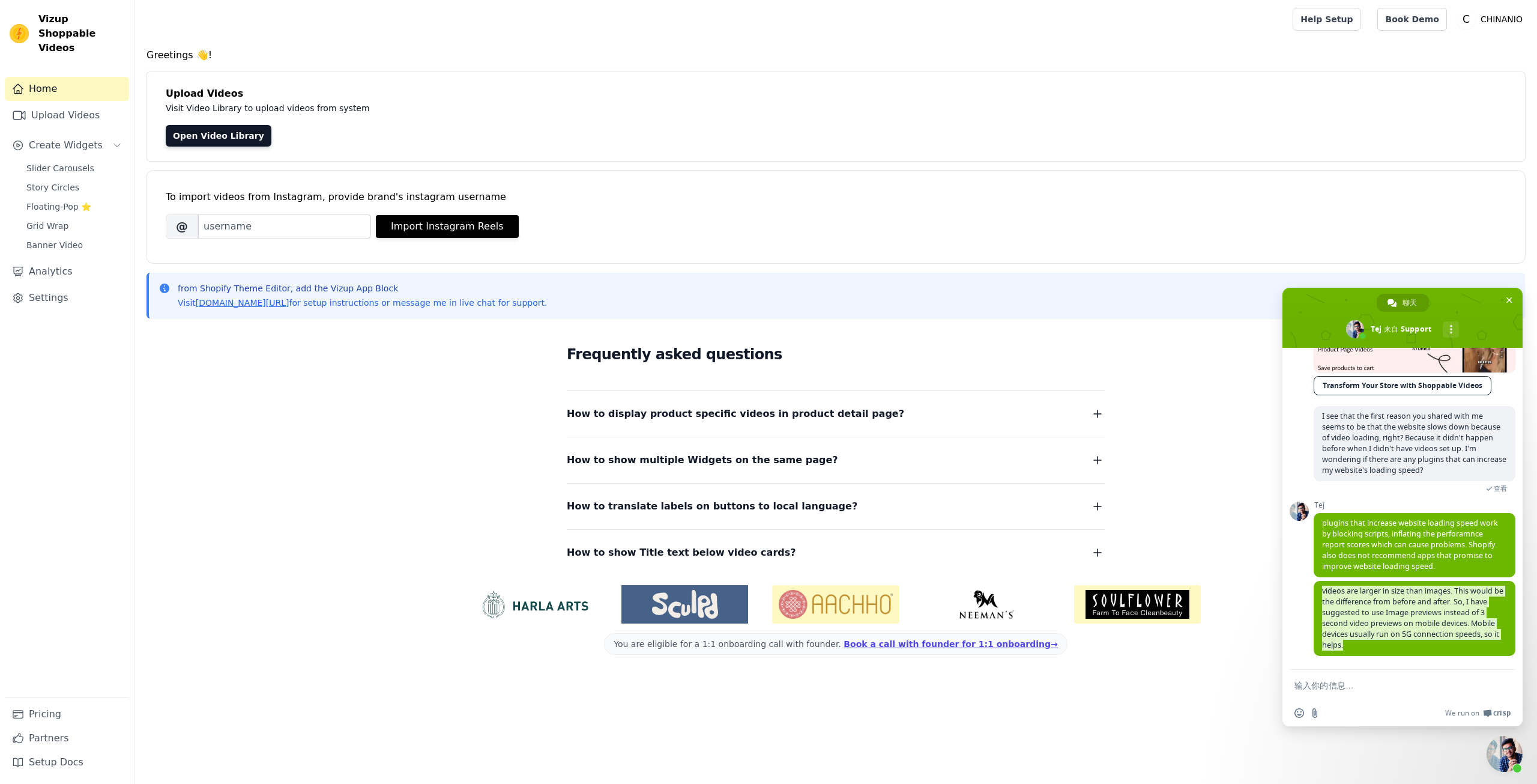
click at [1349, 691] on form at bounding box center [1389, 686] width 190 height 33
click at [1347, 686] on textarea "输入你的信息…" at bounding box center [1389, 685] width 190 height 11
paste textarea "Could you please take a look and tell me if my current settings are correct?"
type textarea "Could you please take a look and tell me if my current settings are correct?"
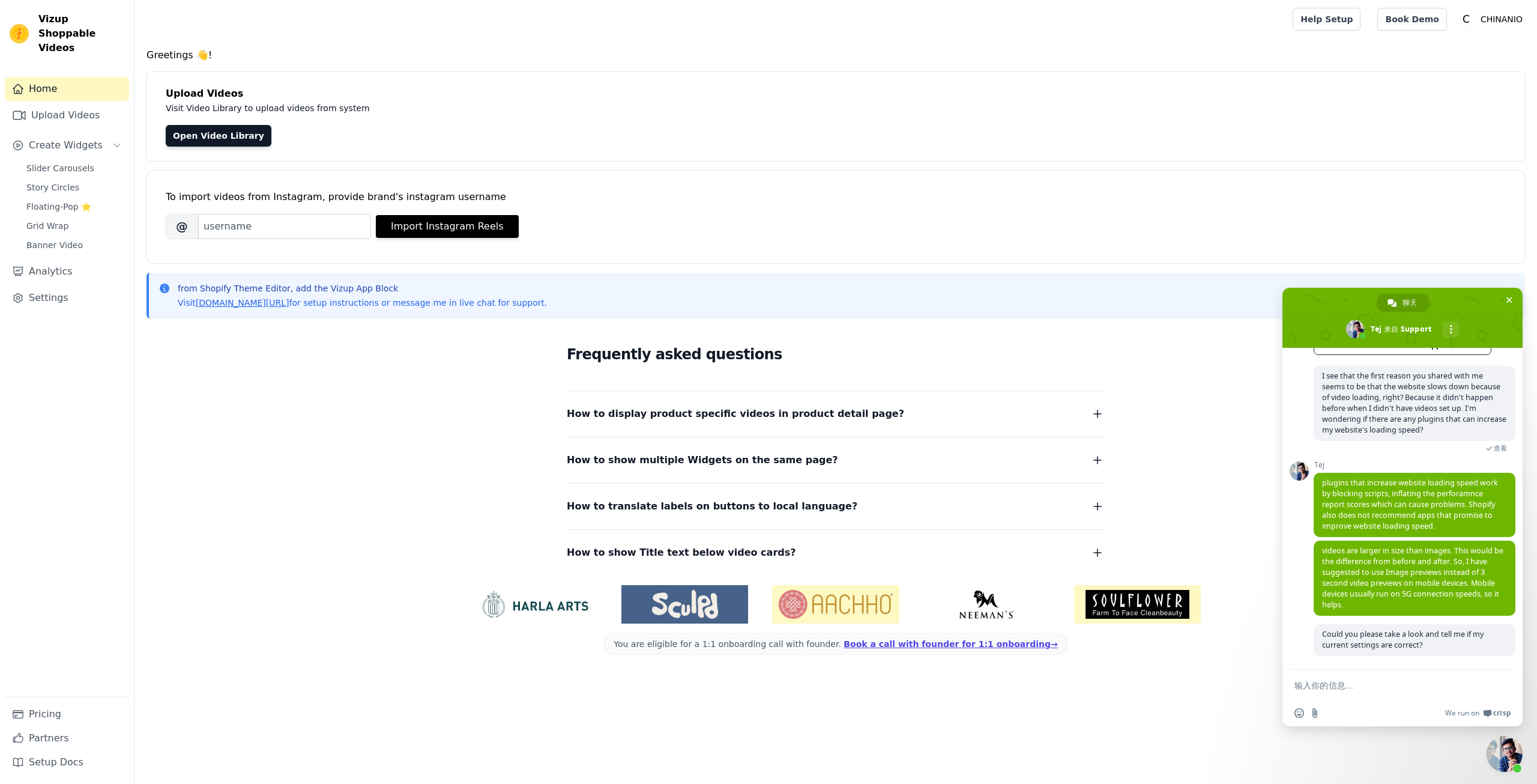
scroll to position [5208, 0]
click at [429, 338] on div "Frequently asked questions How to display product specific videos in product de…" at bounding box center [836, 452] width 1379 height 248
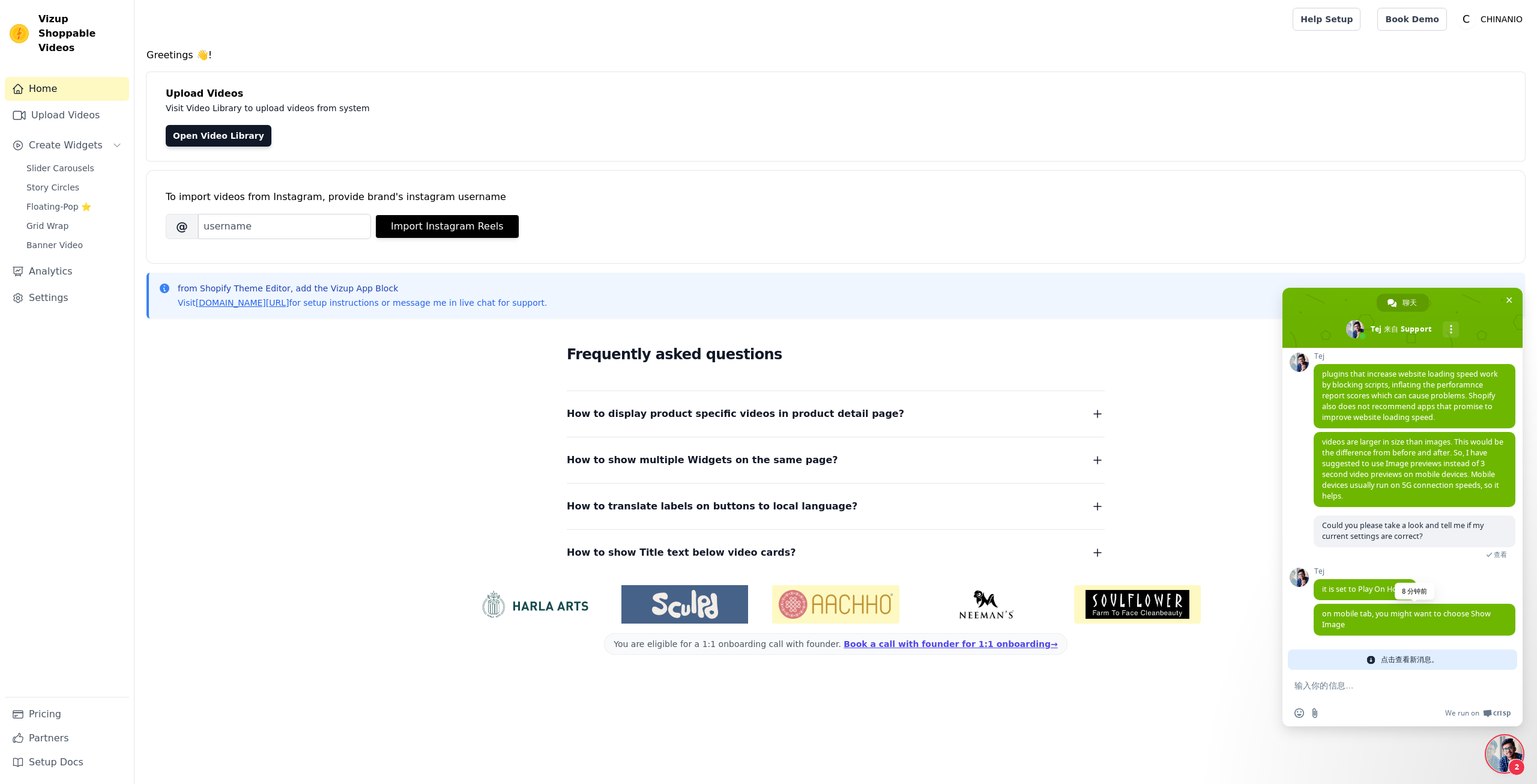
scroll to position [5305, 0]
click at [1366, 621] on span "on mobile tab, you might want to choose Show Image" at bounding box center [1414, 619] width 201 height 32
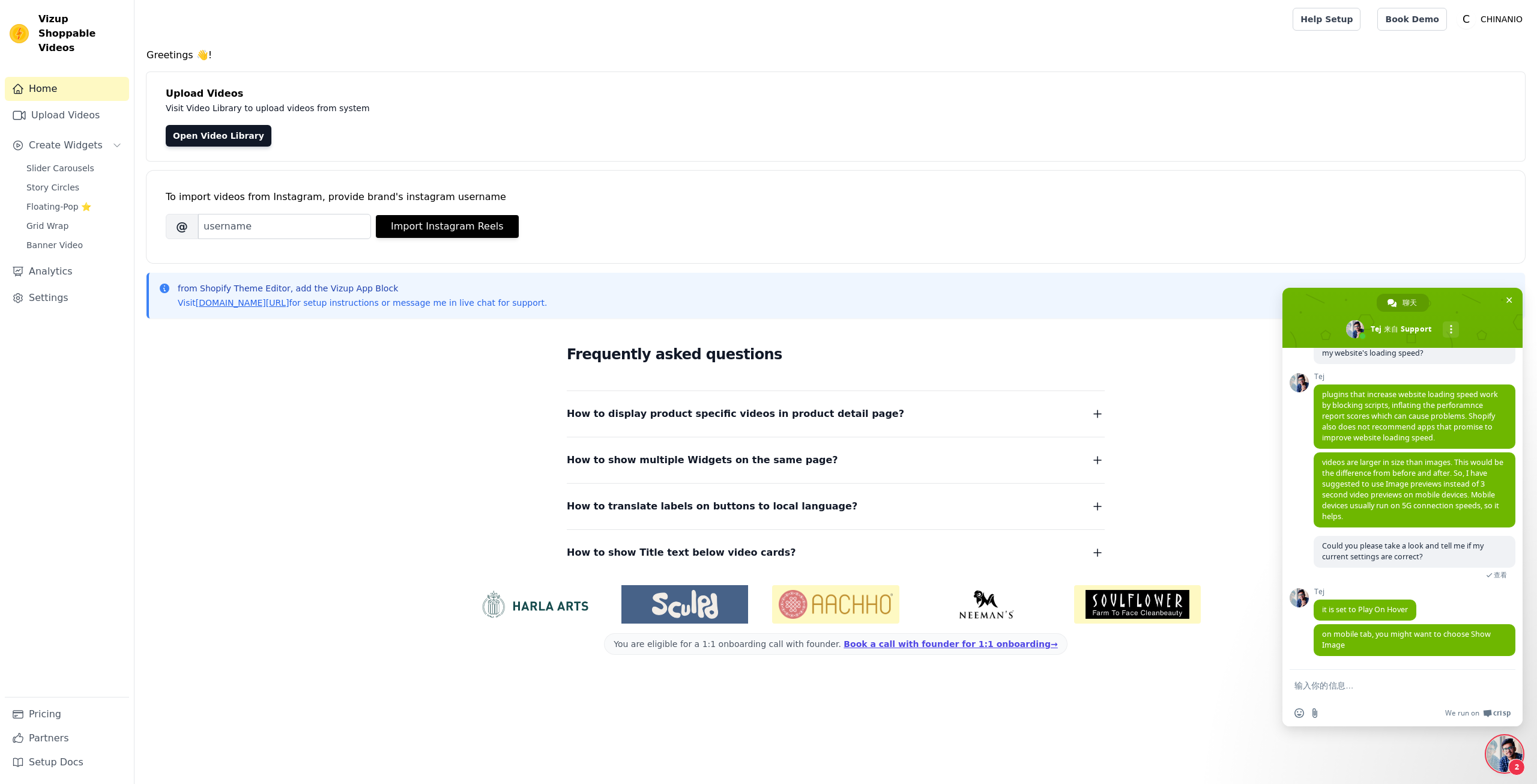
scroll to position [5285, 0]
click at [1369, 638] on span "on mobile tab, you might want to choose Show Image" at bounding box center [1406, 639] width 169 height 21
click at [1368, 638] on span "on mobile tab, you might want to choose Show Image" at bounding box center [1406, 639] width 169 height 21
click at [1409, 651] on span "on mobile tab, you might want to choose Show Image" at bounding box center [1414, 640] width 201 height 32
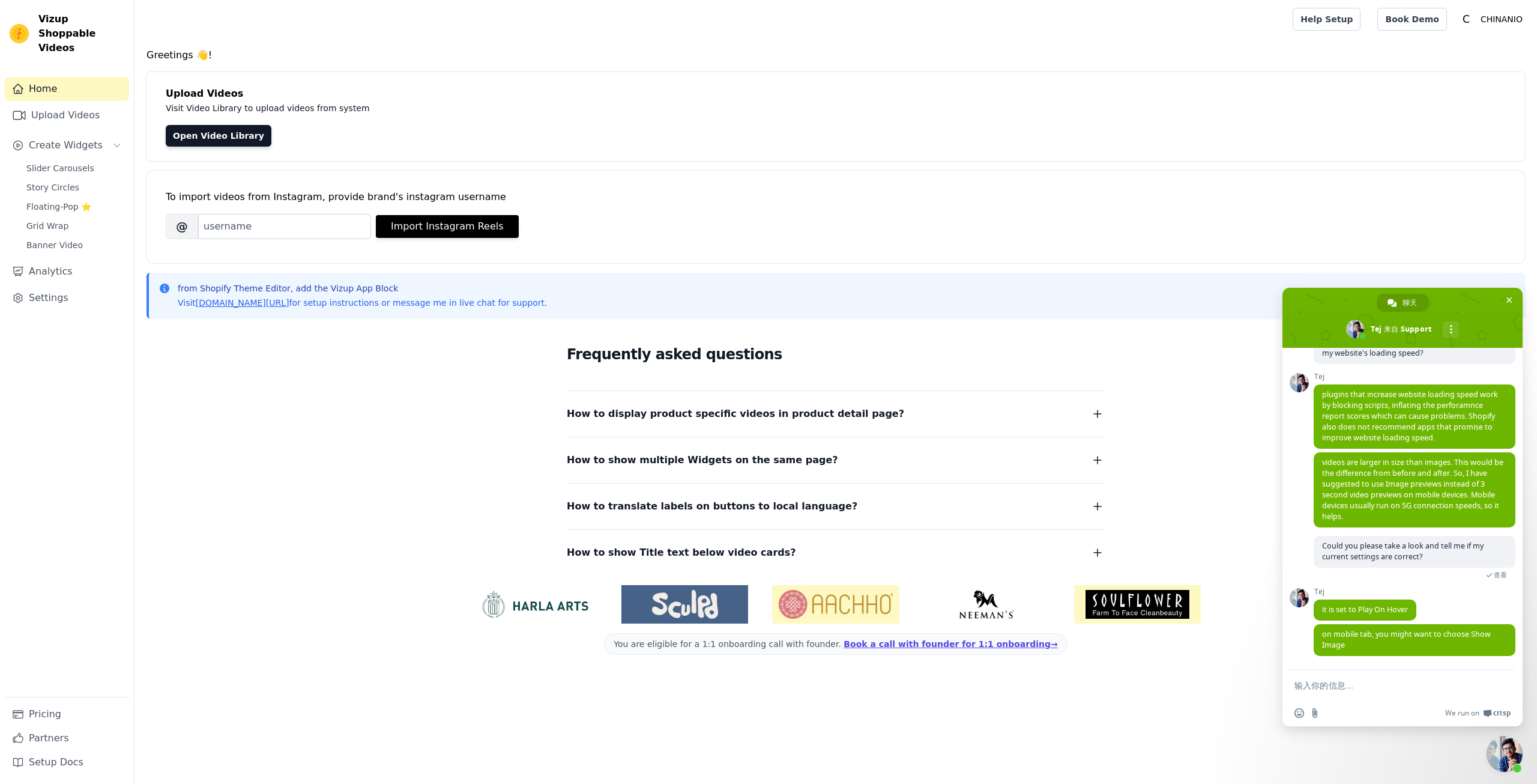
click at [1362, 675] on form at bounding box center [1389, 686] width 190 height 33
click at [1363, 682] on textarea "输入你的信息…" at bounding box center [1389, 685] width 190 height 11
paste textarea "[URL][DOMAIN_NAME]"
type textarea "[URL][DOMAIN_NAME]"
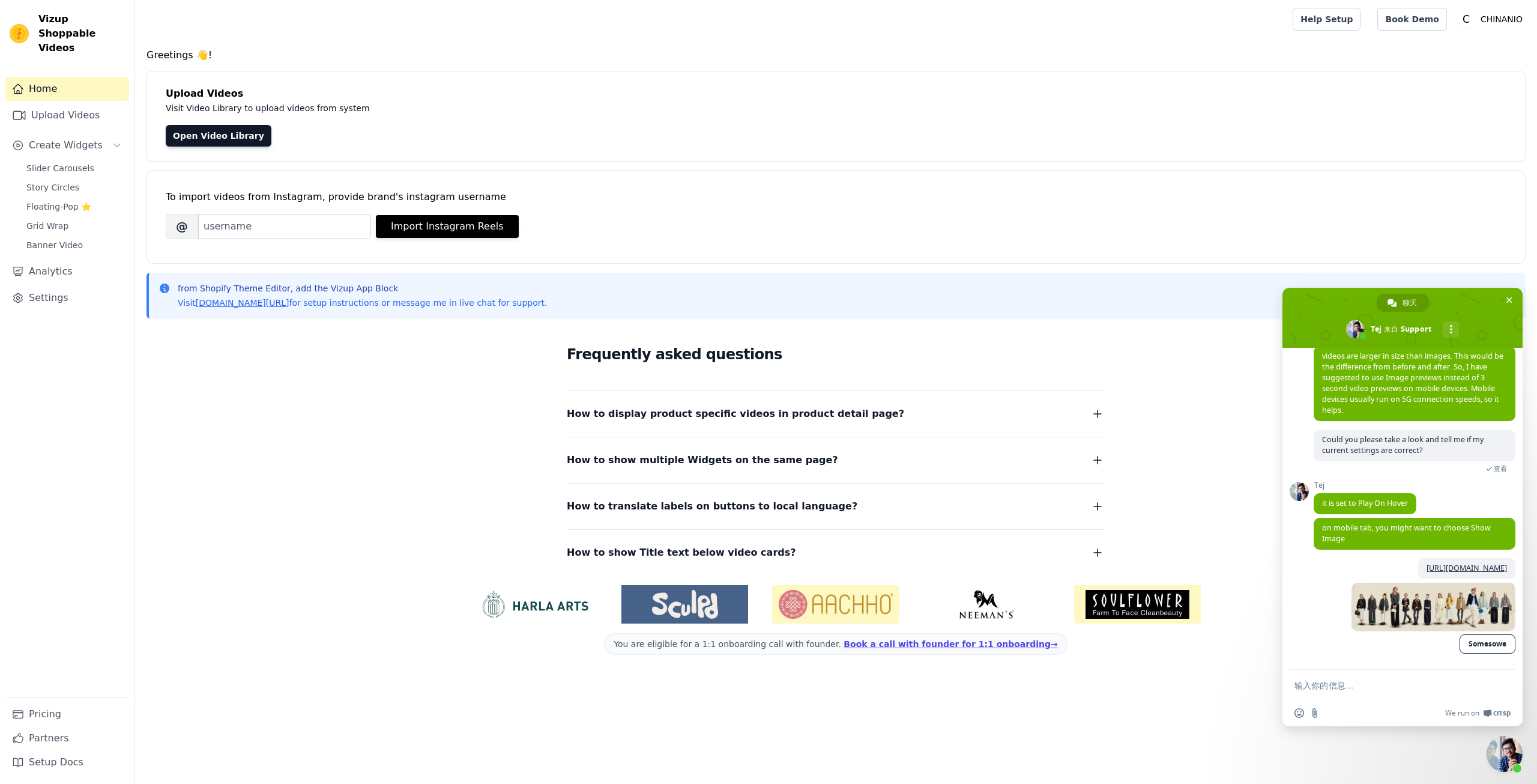
scroll to position [5391, 0]
click at [1398, 681] on textarea "输入你的信息…" at bounding box center [1389, 685] width 190 height 11
click at [1399, 686] on textarea "输入你的信息…" at bounding box center [1389, 685] width 190 height 11
paste textarea "Why does his webpage load so much faster than mine when he's using the same app?"
type textarea "Why does his webpage load so much faster than mine when he's using the same app?"
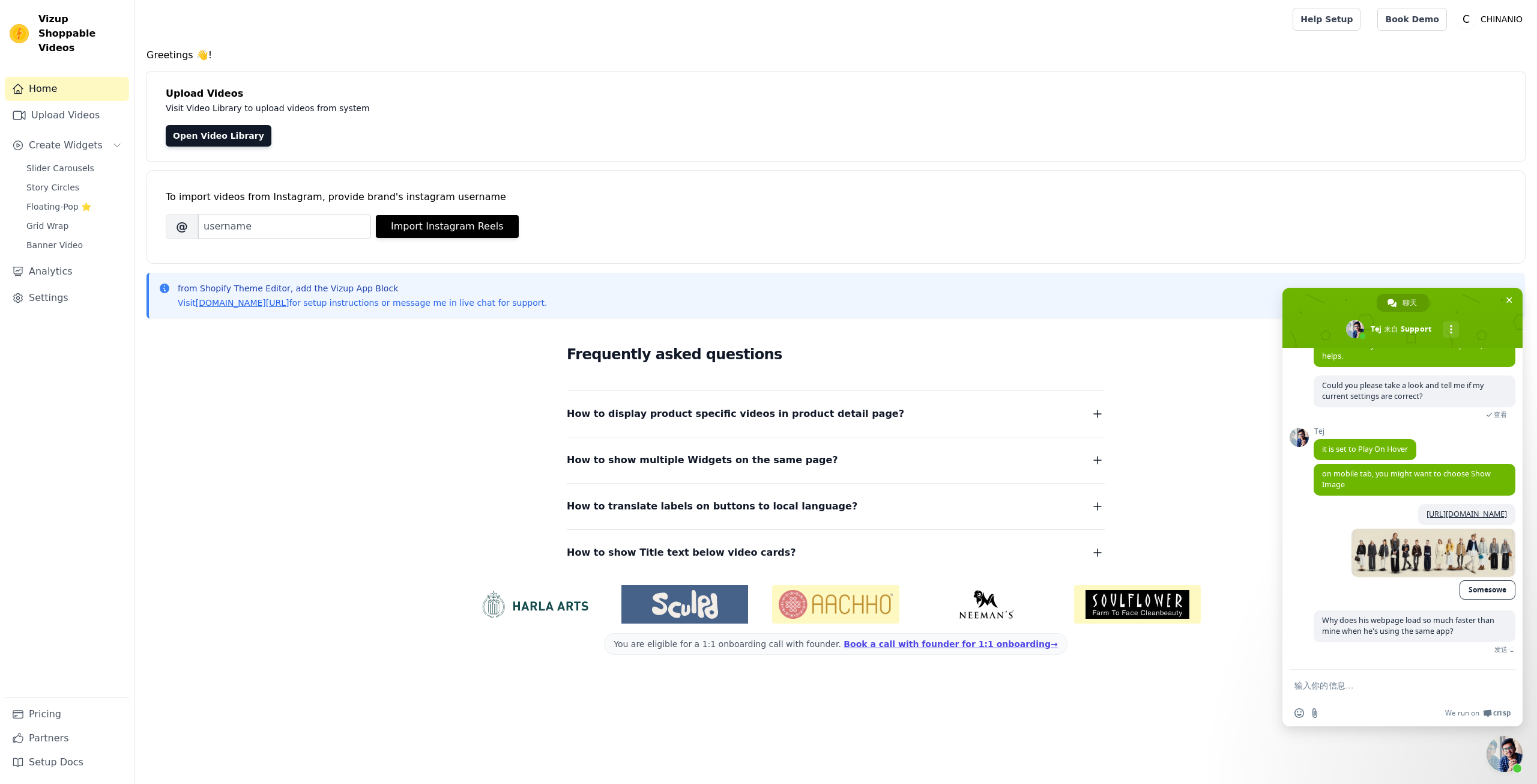
scroll to position [5426, 0]
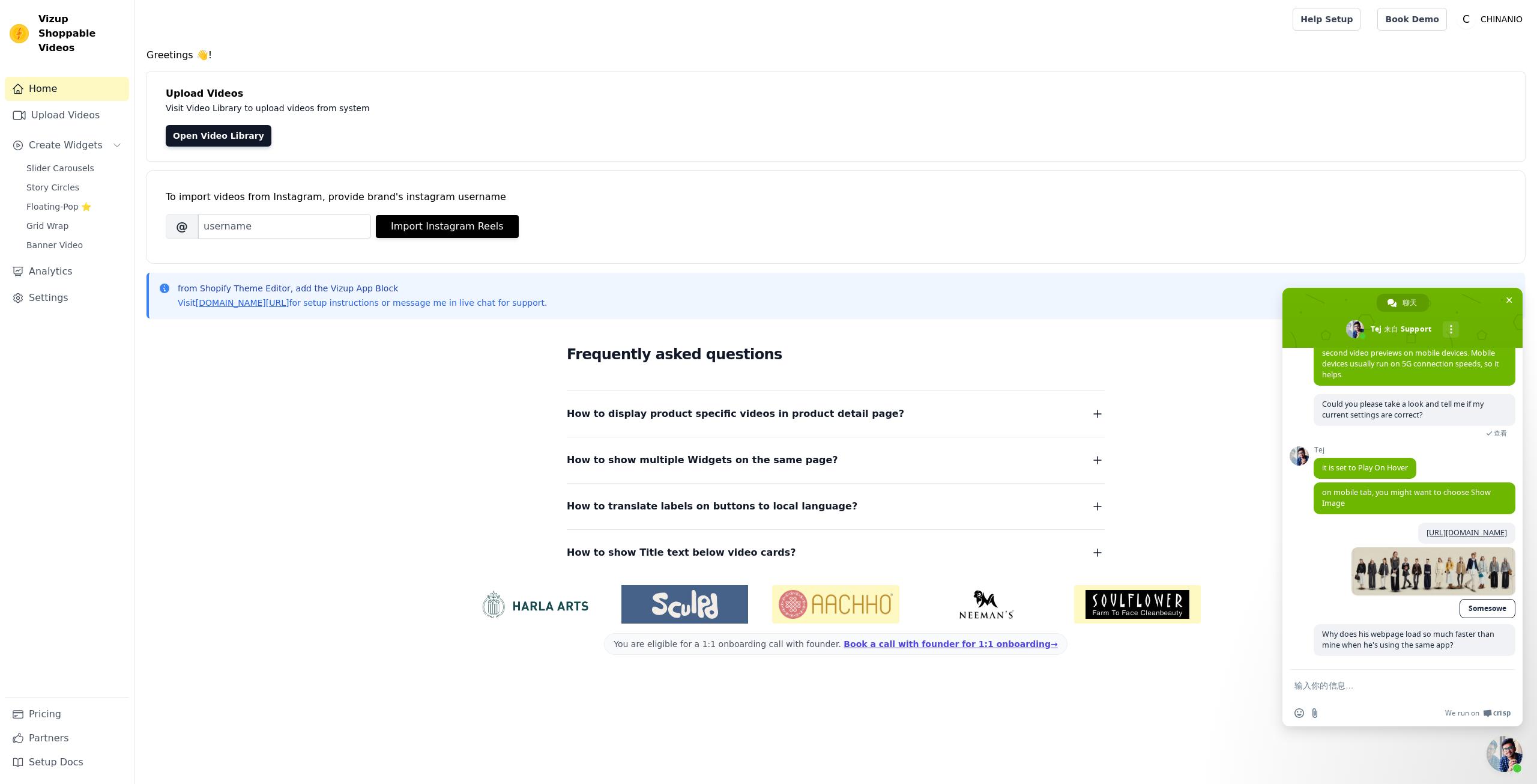
click at [1387, 580] on link at bounding box center [1433, 571] width 164 height 48
click at [1315, 568] on div "[URL][DOMAIN_NAME] 一分钟前 Somesowe" at bounding box center [1414, 572] width 201 height 102
click at [385, 498] on div "Frequently asked questions How to display product specific videos in product de…" at bounding box center [836, 452] width 1379 height 248
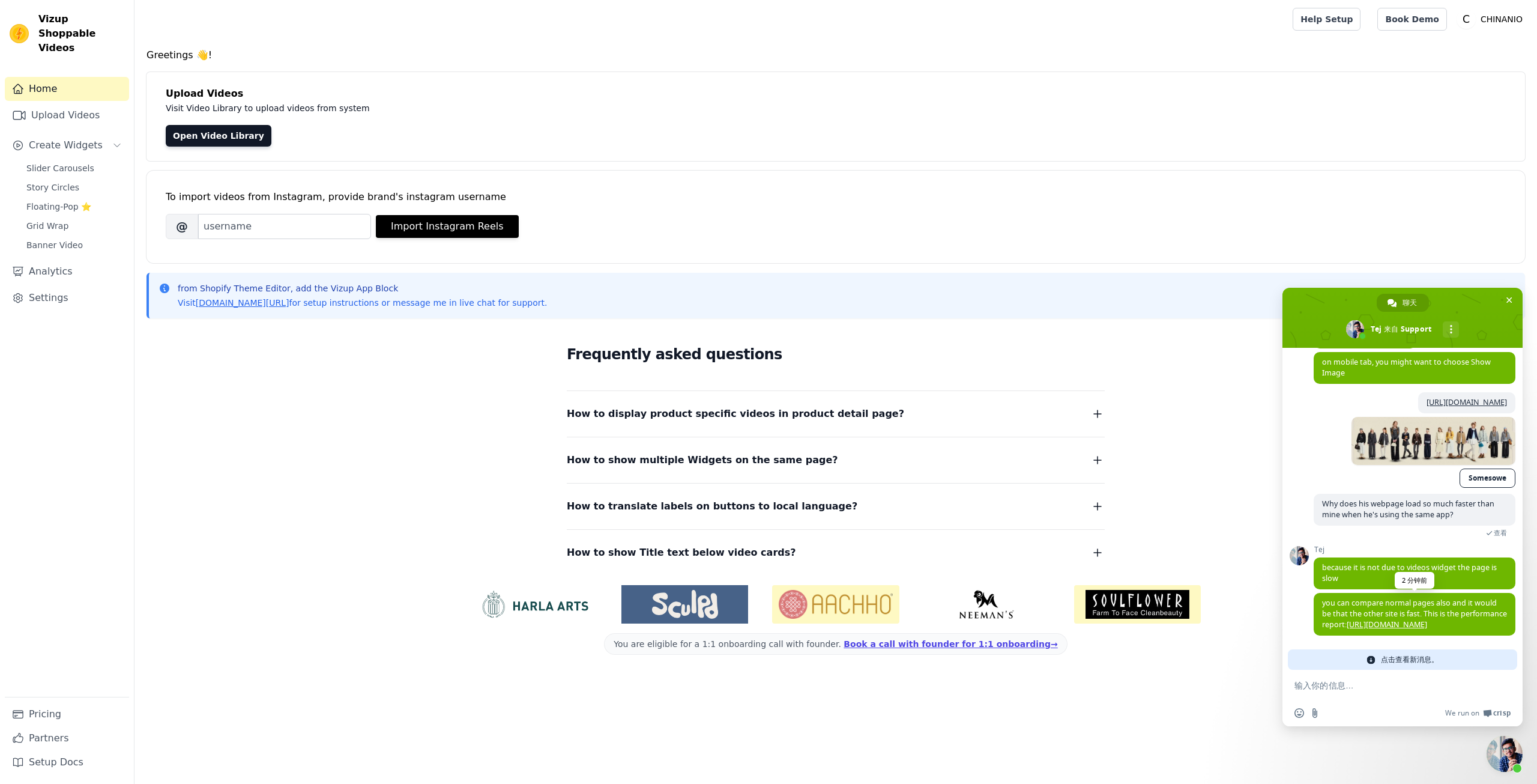
scroll to position [5567, 0]
click at [1355, 562] on span "because it is not due to videos widget the page is slow" at bounding box center [1409, 572] width 175 height 21
click at [1356, 551] on div "Tej because it is not due to videos widget the page is slow 2 分钟前" at bounding box center [1414, 567] width 201 height 44
click at [1355, 551] on span "Tej" at bounding box center [1414, 550] width 201 height 8
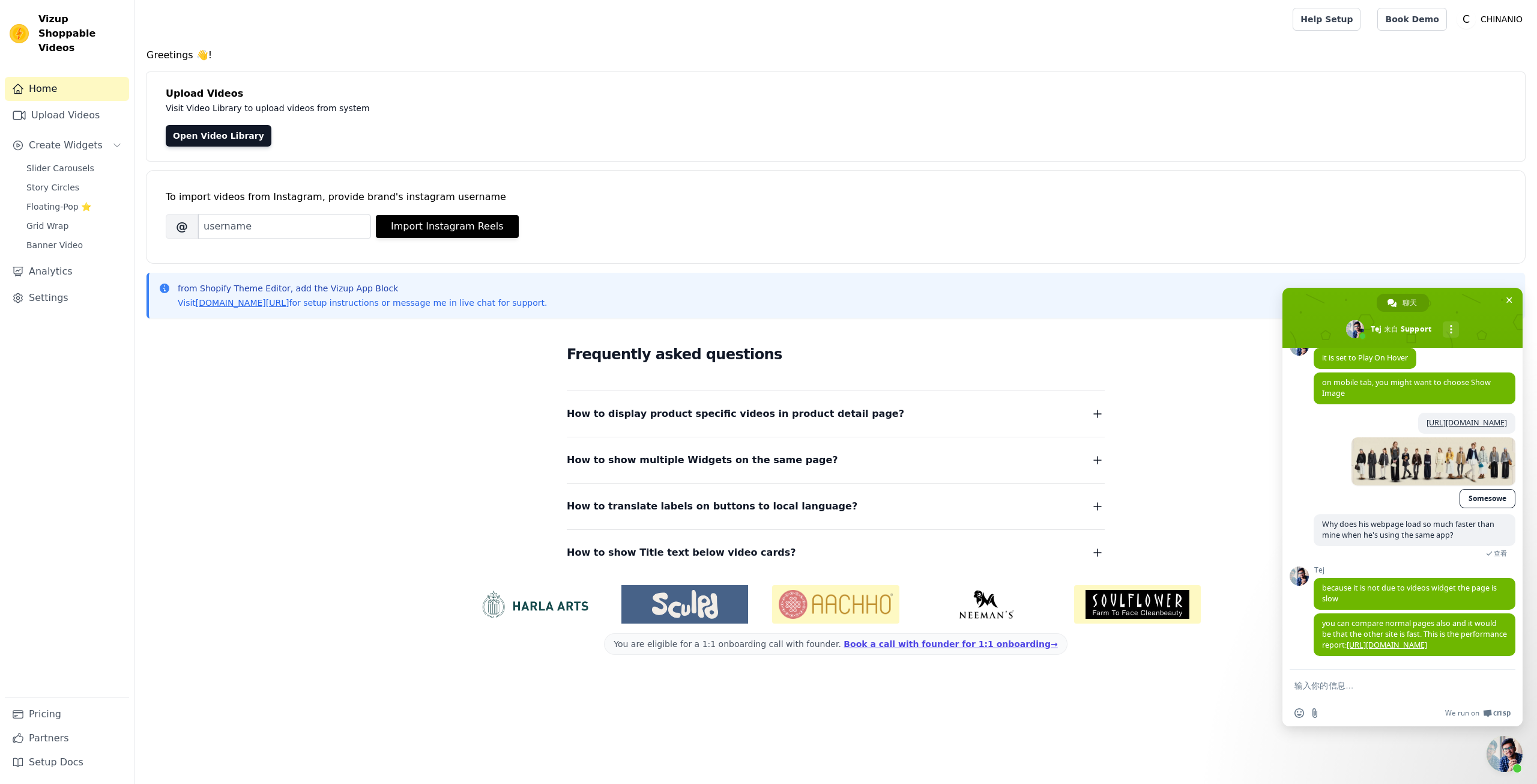
scroll to position [5546, 0]
click at [1398, 583] on span "because it is not due to videos widget the page is slow" at bounding box center [1409, 593] width 175 height 21
click at [1356, 613] on span "you can compare normal pages also and it would be that the other site is fast. …" at bounding box center [1414, 634] width 201 height 43
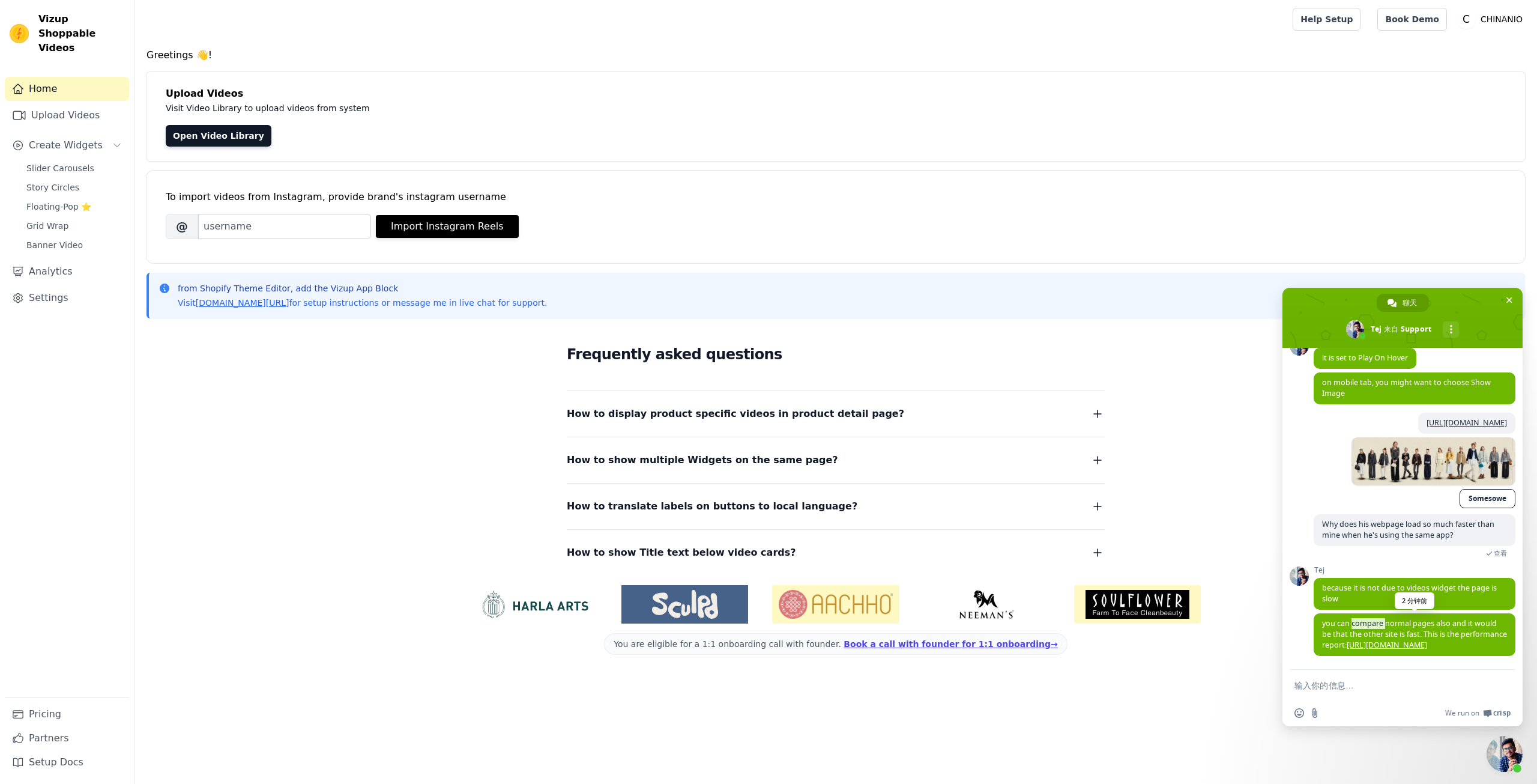
click at [1356, 613] on span "you can compare normal pages also and it would be that the other site is fast. …" at bounding box center [1414, 634] width 201 height 43
click at [1388, 640] on link "[URL][DOMAIN_NAME]" at bounding box center [1388, 645] width 81 height 10
